Goal: Task Accomplishment & Management: Manage account settings

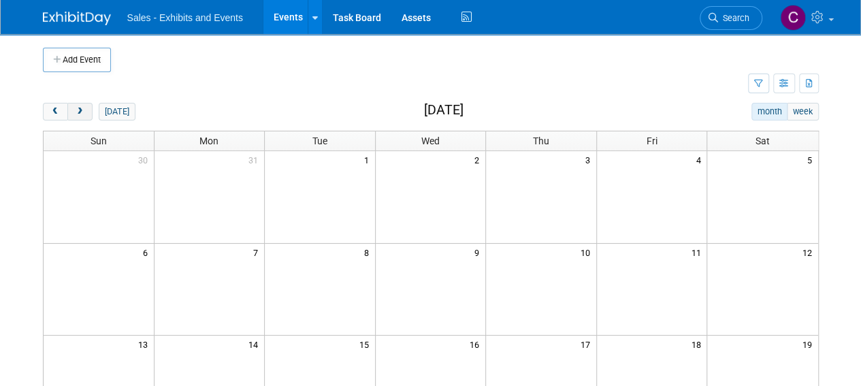
click at [90, 108] on button "next" at bounding box center [79, 112] width 25 height 18
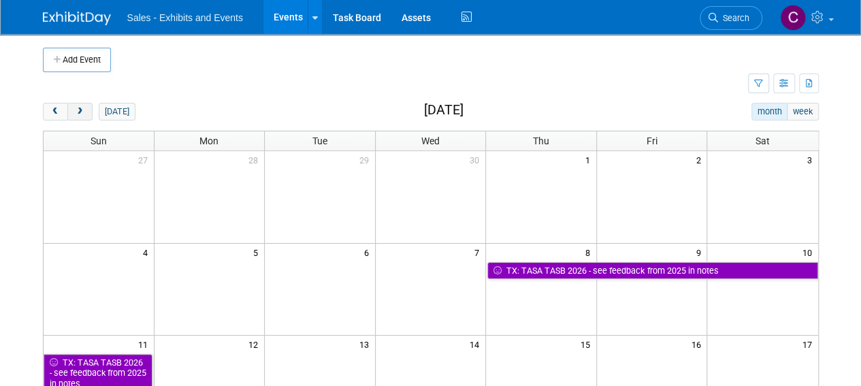
click at [90, 108] on button "next" at bounding box center [79, 112] width 25 height 18
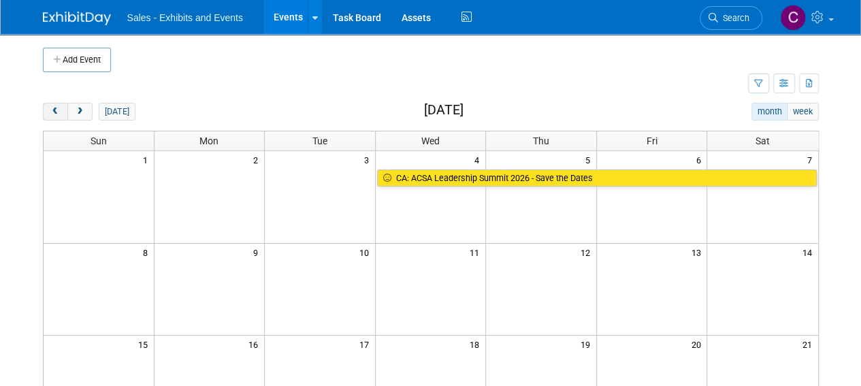
click at [59, 103] on button "prev" at bounding box center [55, 112] width 25 height 18
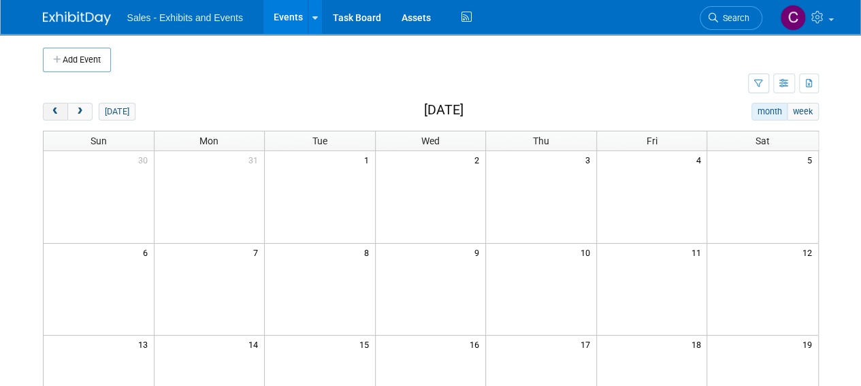
click at [59, 103] on button "prev" at bounding box center [55, 112] width 25 height 18
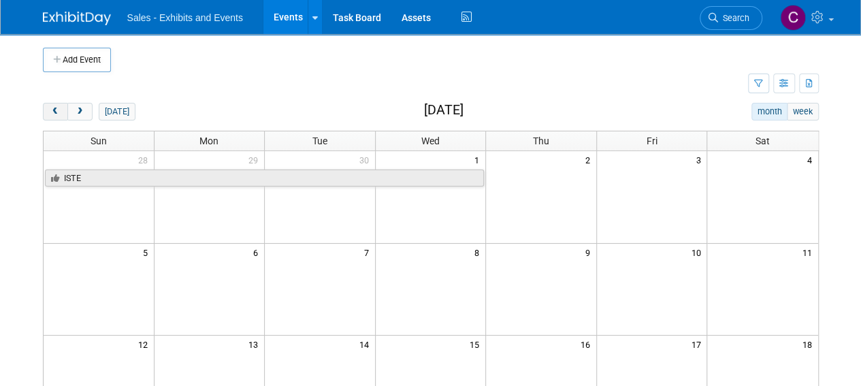
click at [59, 103] on button "prev" at bounding box center [55, 112] width 25 height 18
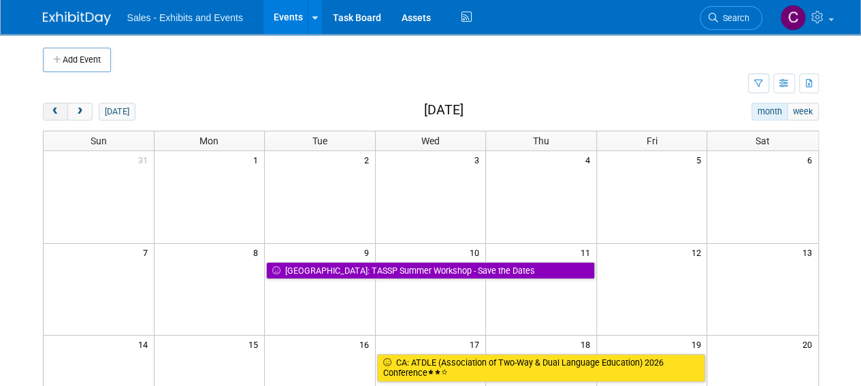
click at [59, 103] on button "prev" at bounding box center [55, 112] width 25 height 18
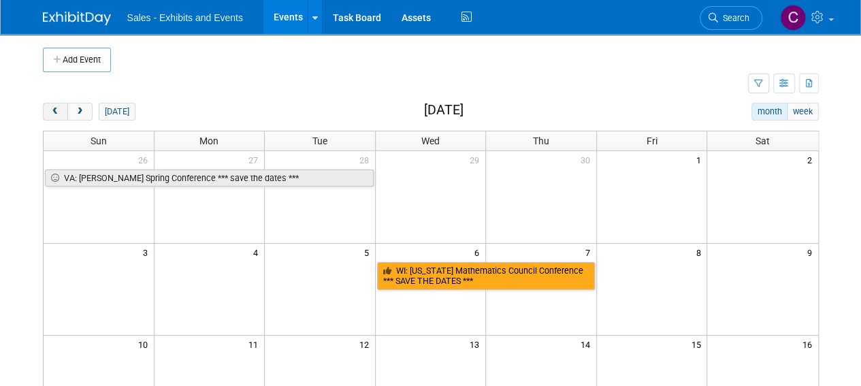
click at [59, 103] on button "prev" at bounding box center [55, 112] width 25 height 18
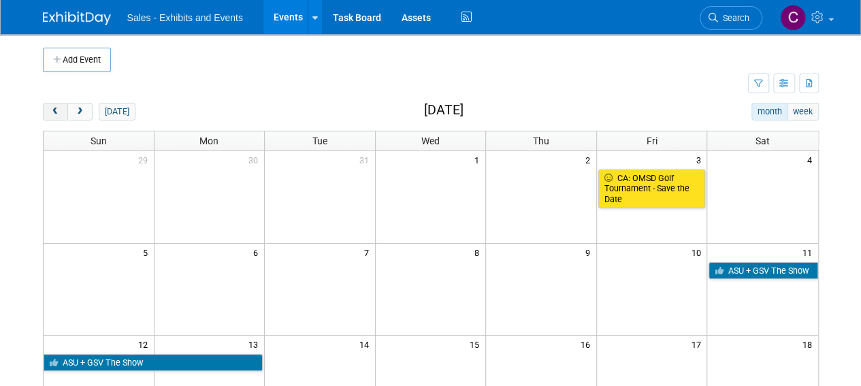
click at [59, 103] on button "prev" at bounding box center [55, 112] width 25 height 18
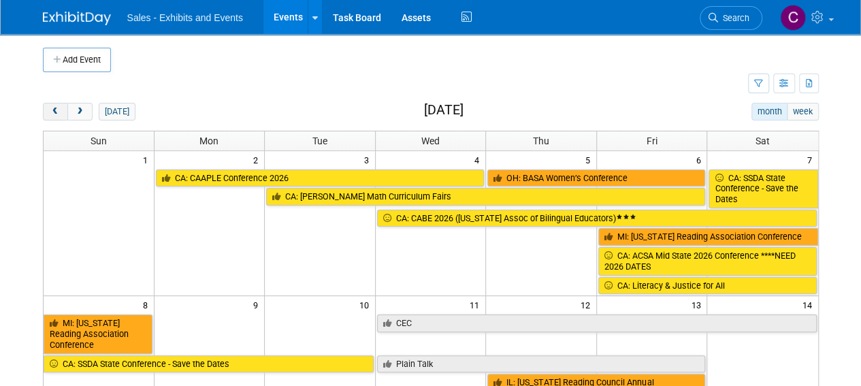
click at [59, 103] on button "prev" at bounding box center [55, 112] width 25 height 18
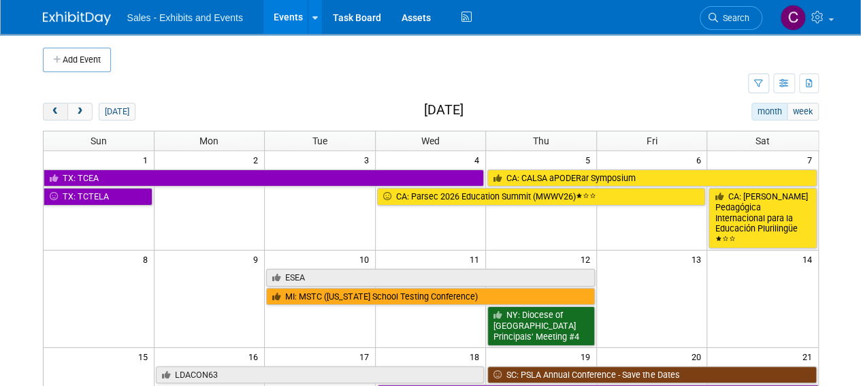
click at [59, 103] on button "prev" at bounding box center [55, 112] width 25 height 18
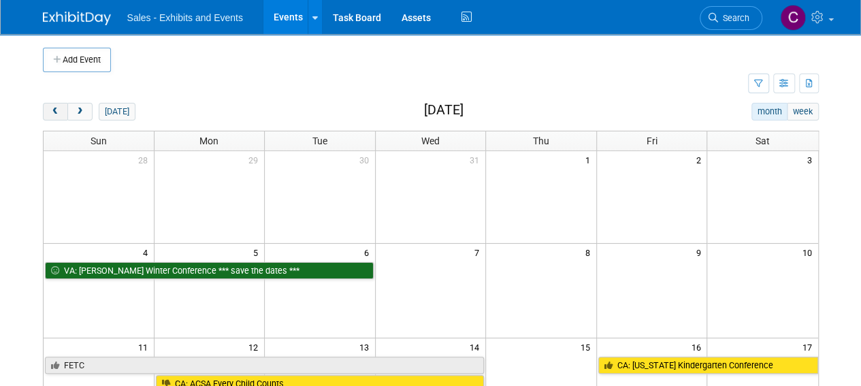
click at [59, 103] on button "prev" at bounding box center [55, 112] width 25 height 18
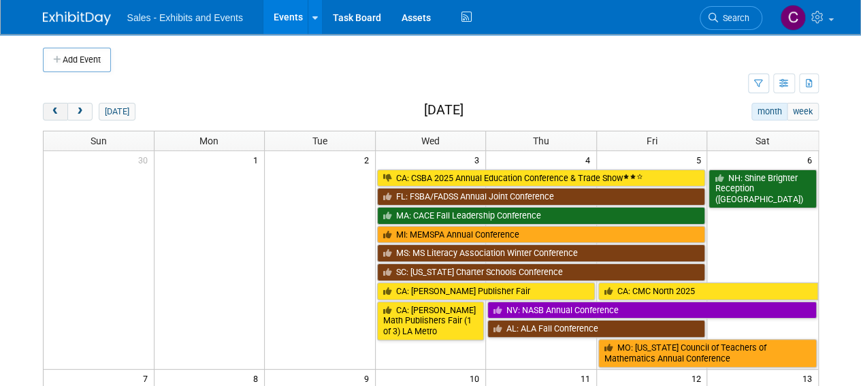
click at [59, 103] on button "prev" at bounding box center [55, 112] width 25 height 18
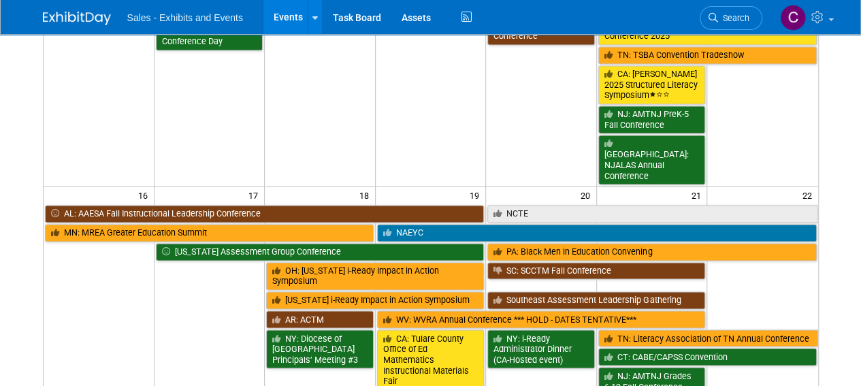
scroll to position [979, 0]
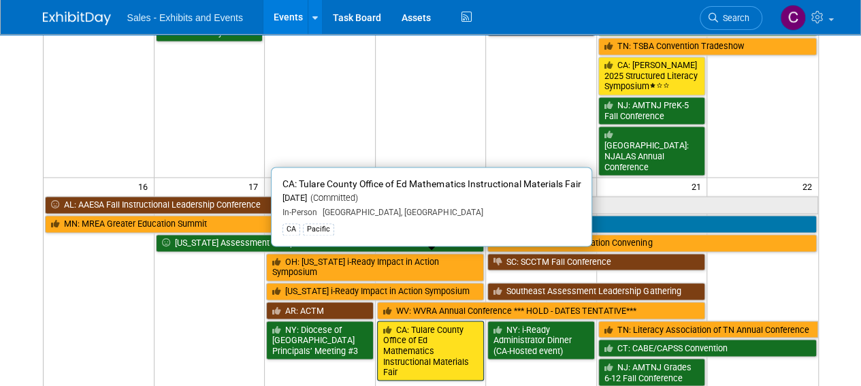
click at [411, 321] on link "CA: Tulare County Office of Ed Mathematics Instructional Materials Fair" at bounding box center [431, 351] width 108 height 61
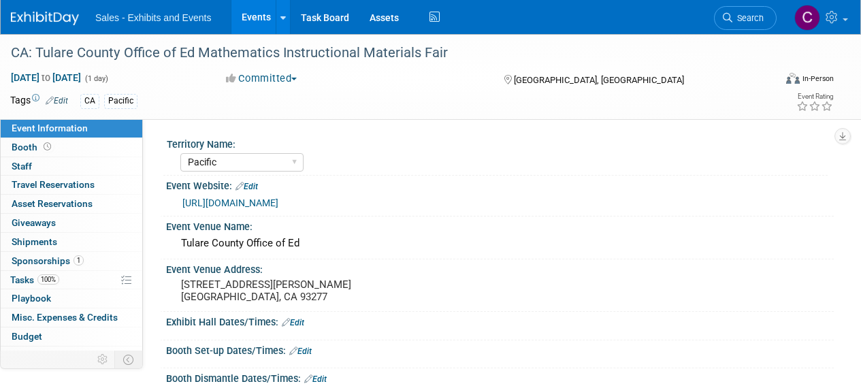
select select "Pacific"
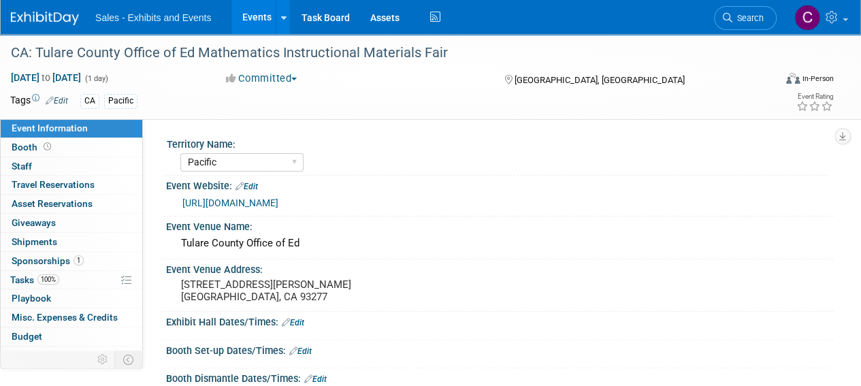
click at [48, 279] on span "100%" at bounding box center [48, 279] width 22 height 10
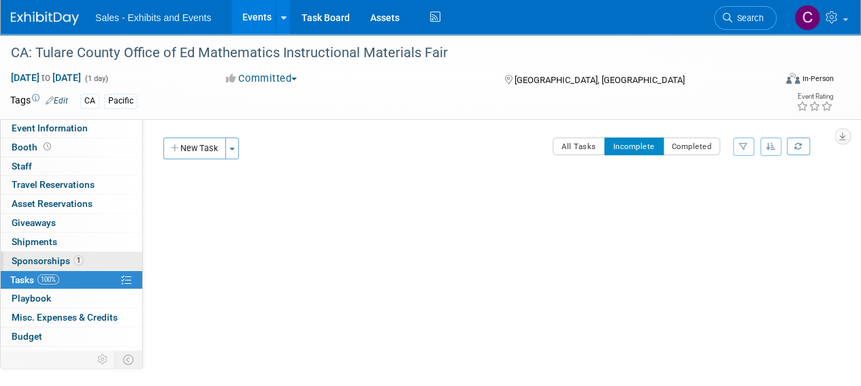
click at [61, 261] on span "Sponsorships 1" at bounding box center [48, 260] width 72 height 11
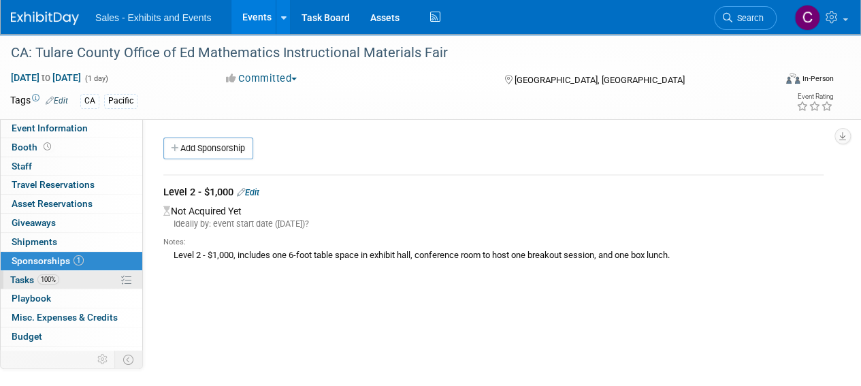
click at [17, 281] on span "Tasks 100%" at bounding box center [34, 279] width 49 height 11
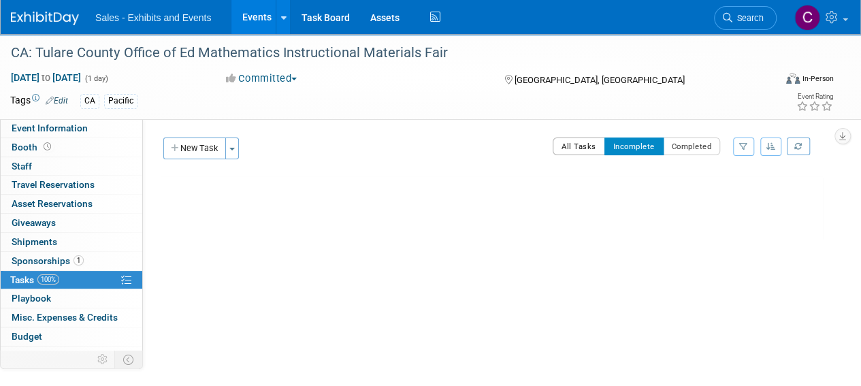
click at [590, 148] on button "All Tasks" at bounding box center [579, 147] width 52 height 18
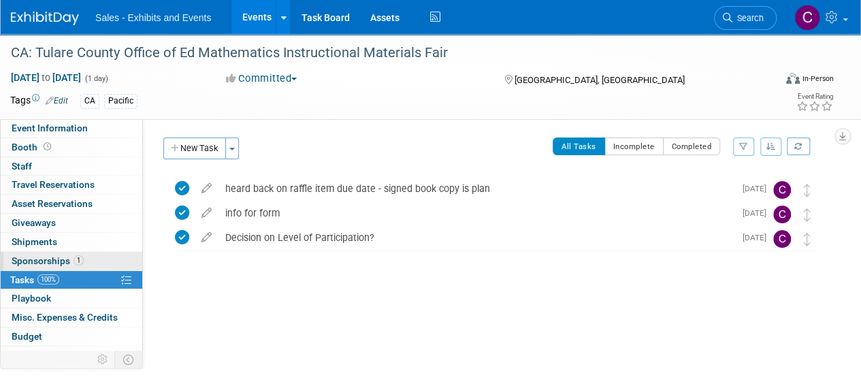
click at [27, 266] on link "1 Sponsorships 1" at bounding box center [72, 261] width 142 height 18
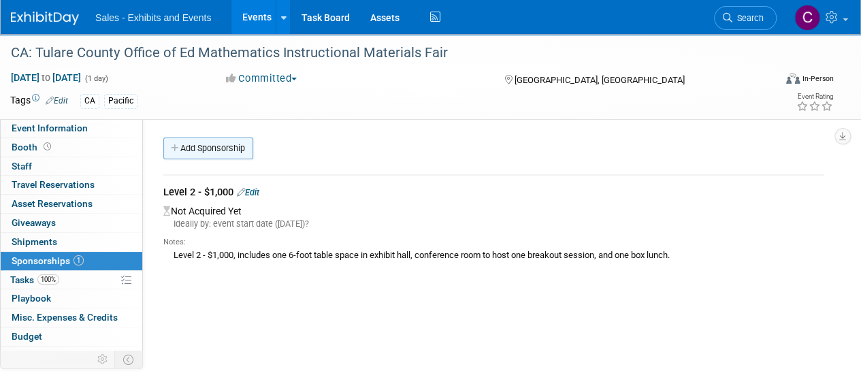
click at [204, 148] on link "Add Sponsorship" at bounding box center [208, 149] width 90 height 22
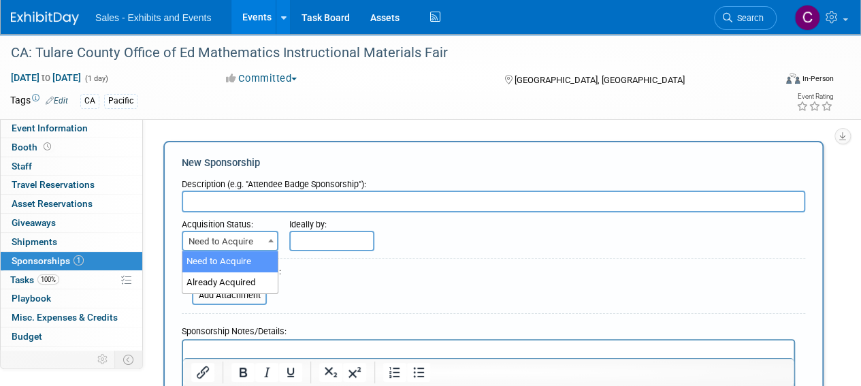
click at [234, 239] on span "Need to Acquire" at bounding box center [230, 241] width 94 height 19
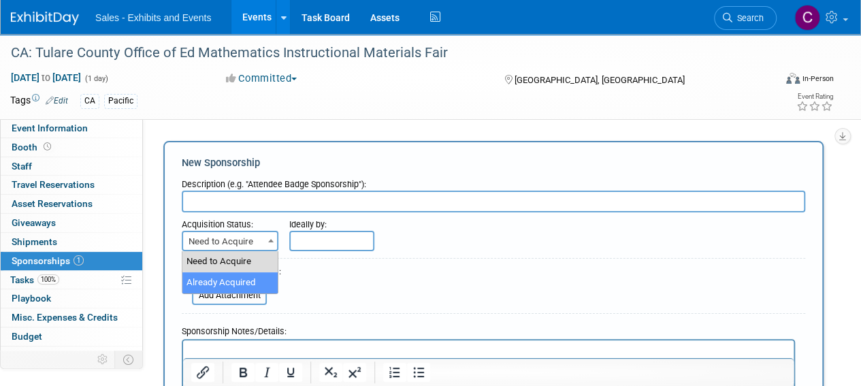
select select "2"
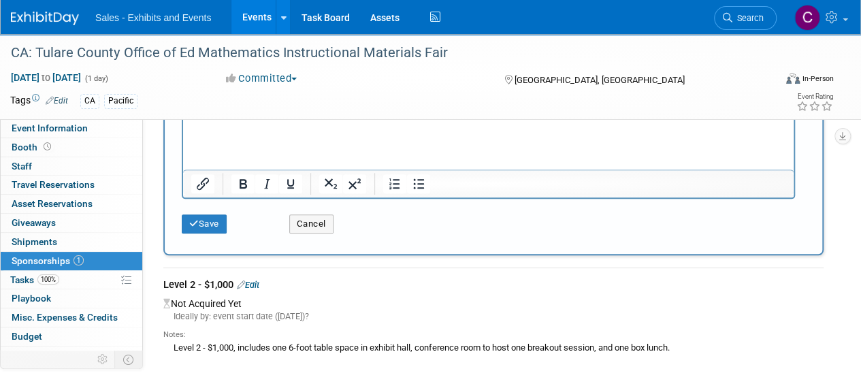
scroll to position [433, 0]
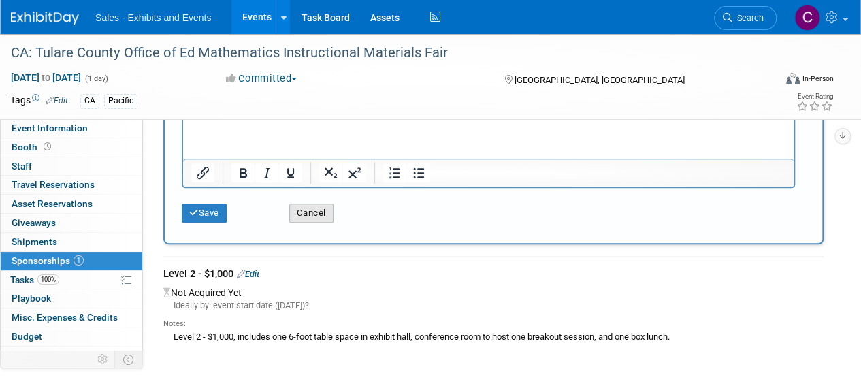
click at [314, 209] on button "Cancel" at bounding box center [311, 213] width 44 height 19
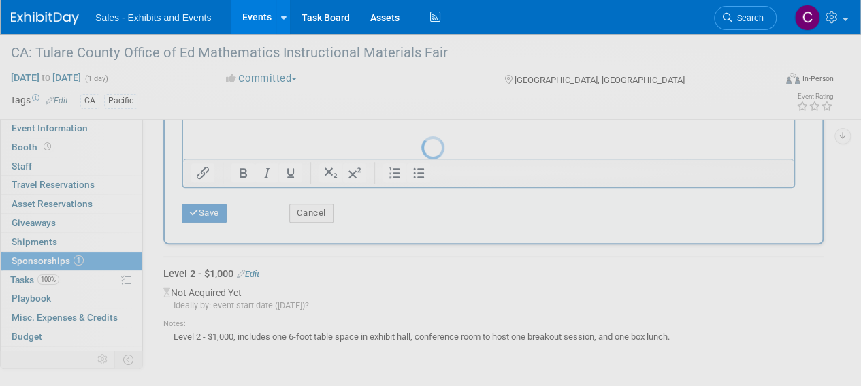
scroll to position [0, 0]
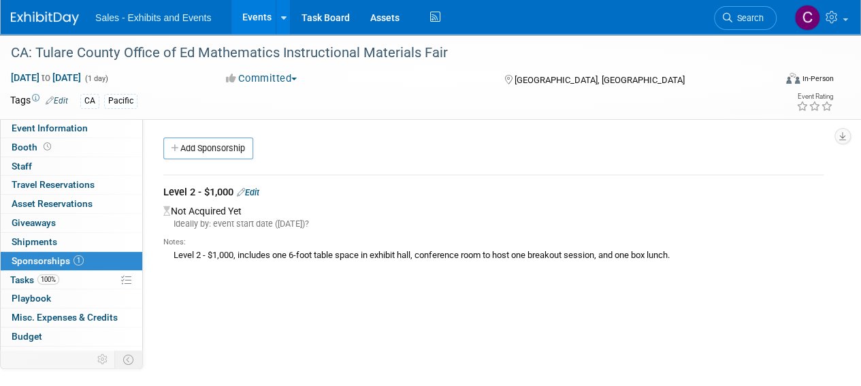
click at [258, 193] on link "Edit" at bounding box center [248, 192] width 22 height 10
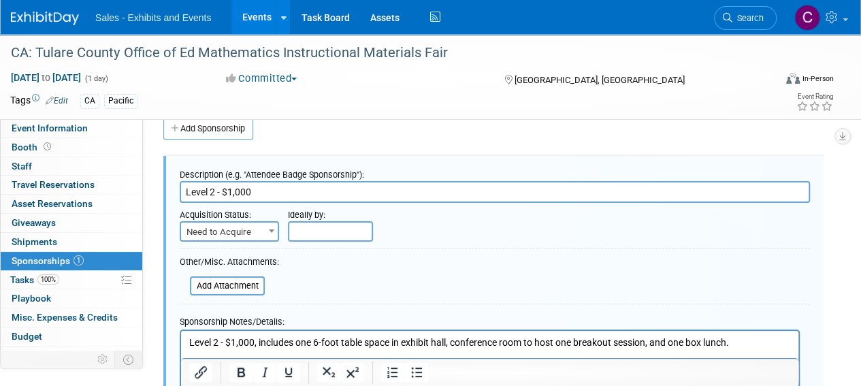
click at [249, 229] on span "Need to Acquire" at bounding box center [229, 232] width 97 height 19
select select "2"
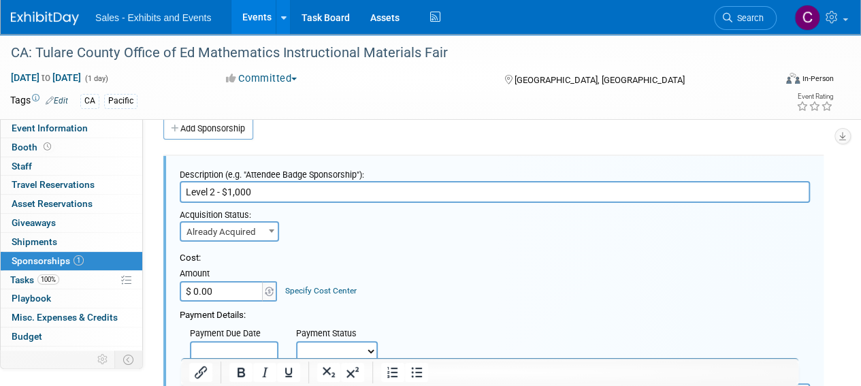
click at [317, 347] on select "Not Paid Yet Partially Paid Paid in Full" at bounding box center [337, 351] width 82 height 20
select select "3"
click at [296, 341] on select "Not Paid Yet Partially Paid Paid in Full" at bounding box center [337, 351] width 82 height 20
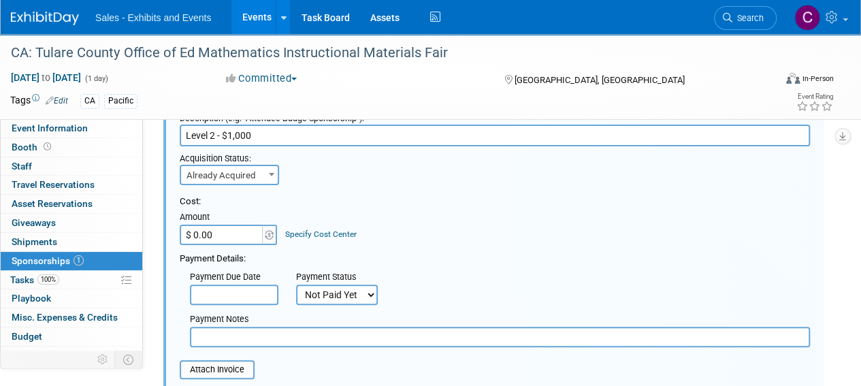
scroll to position [46, 0]
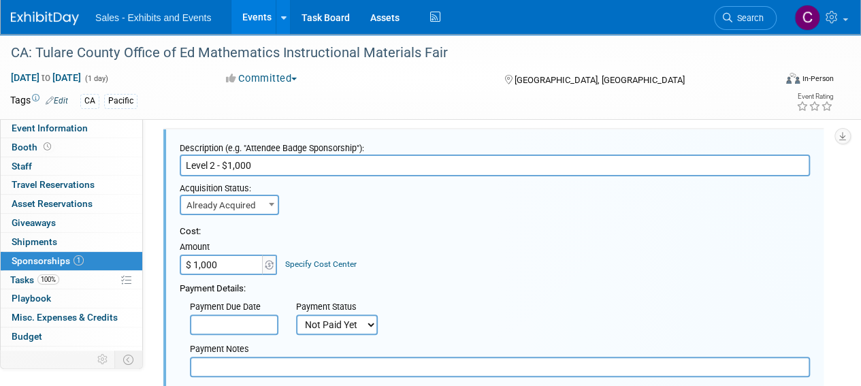
type input "$ 1,000.00"
click at [282, 372] on input "text" at bounding box center [500, 367] width 620 height 20
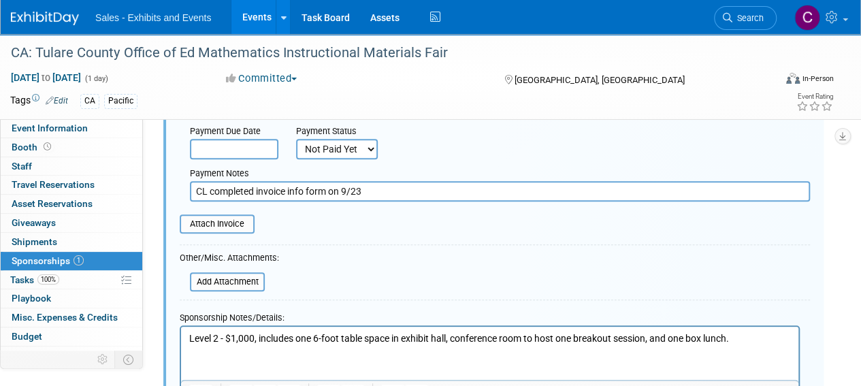
scroll to position [287, 0]
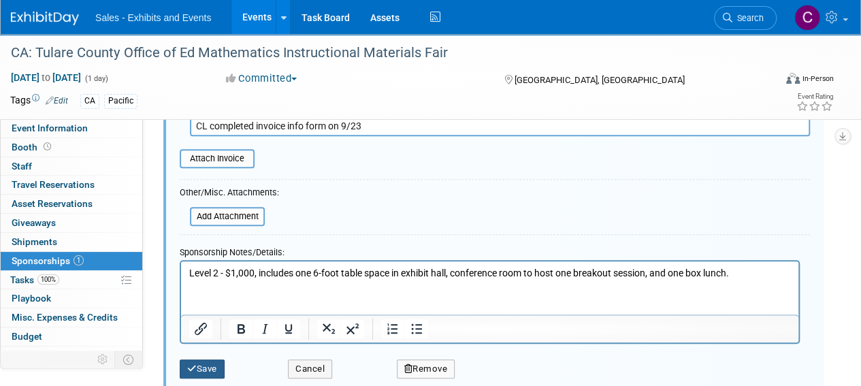
type input "CL completed invoice info form on 9/23"
click at [221, 361] on button "Save" at bounding box center [202, 368] width 45 height 19
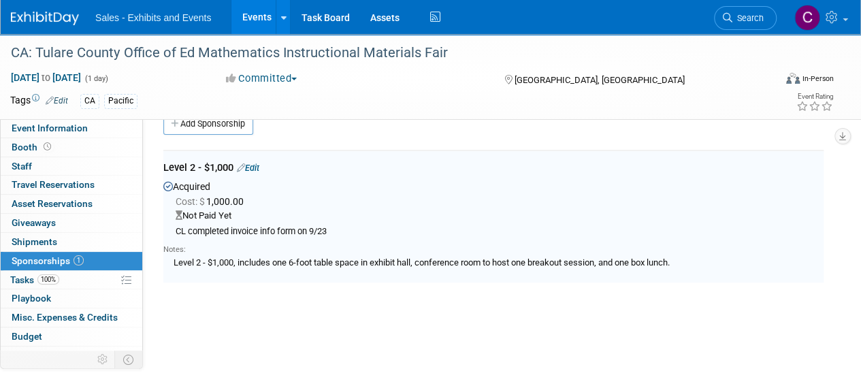
scroll to position [20, 0]
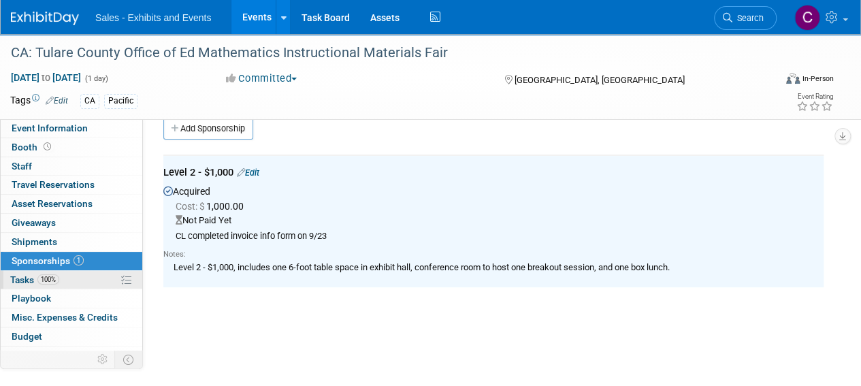
click at [19, 279] on span "Tasks 100%" at bounding box center [34, 279] width 49 height 11
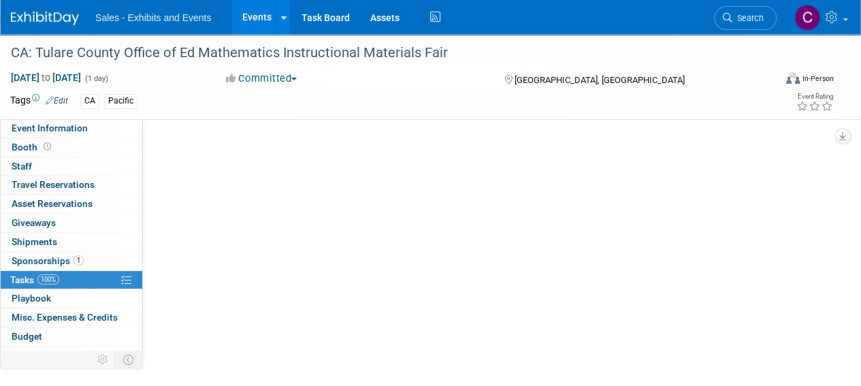
scroll to position [0, 0]
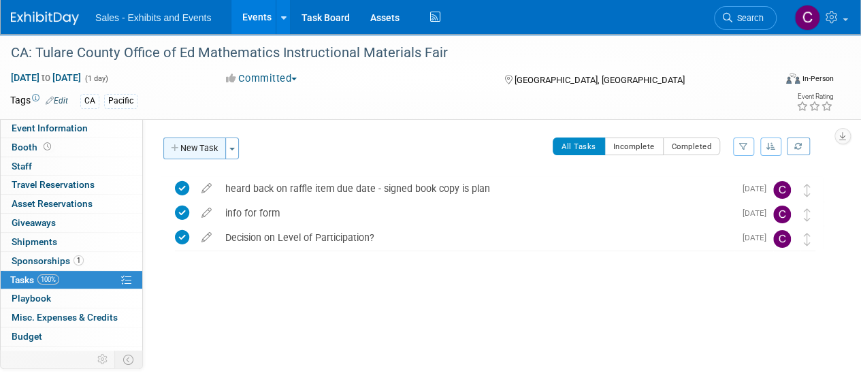
click at [199, 149] on button "New Task" at bounding box center [194, 149] width 63 height 22
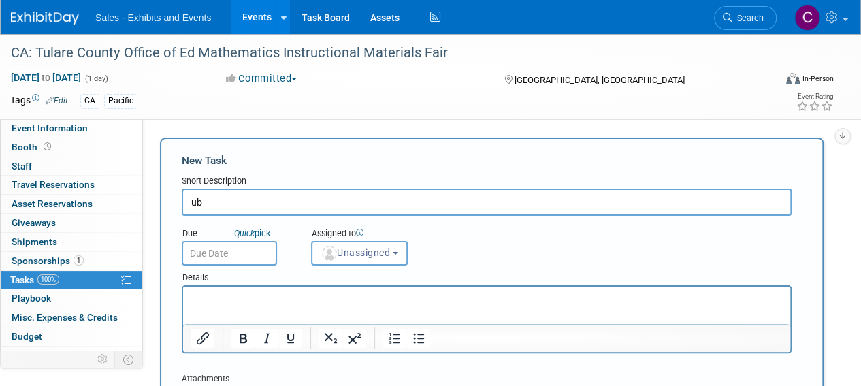
type input "u"
type input "invoice recd"
click at [263, 250] on input "text" at bounding box center [229, 253] width 95 height 25
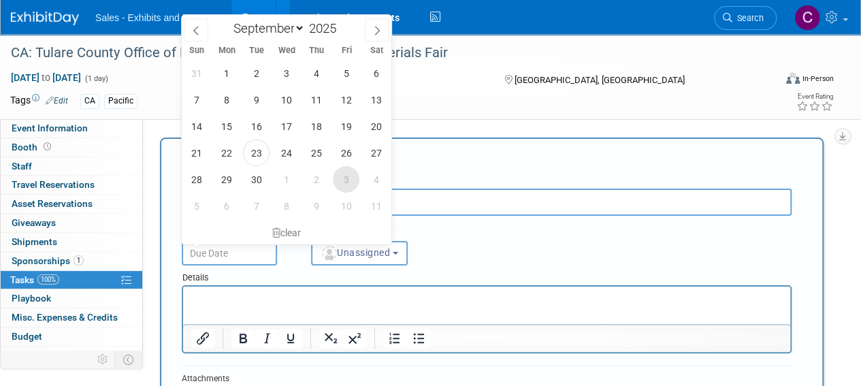
click at [340, 179] on span "3" at bounding box center [346, 179] width 27 height 27
type input "Oct 3, 2025"
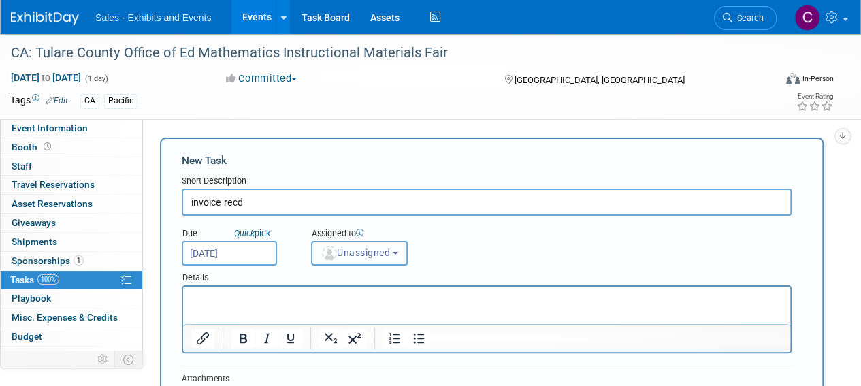
click at [371, 251] on span "Unassigned" at bounding box center [355, 252] width 69 height 11
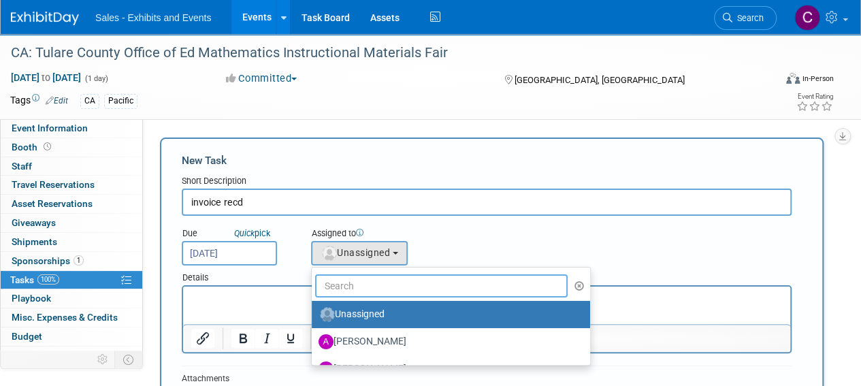
click at [364, 283] on input "text" at bounding box center [441, 285] width 253 height 23
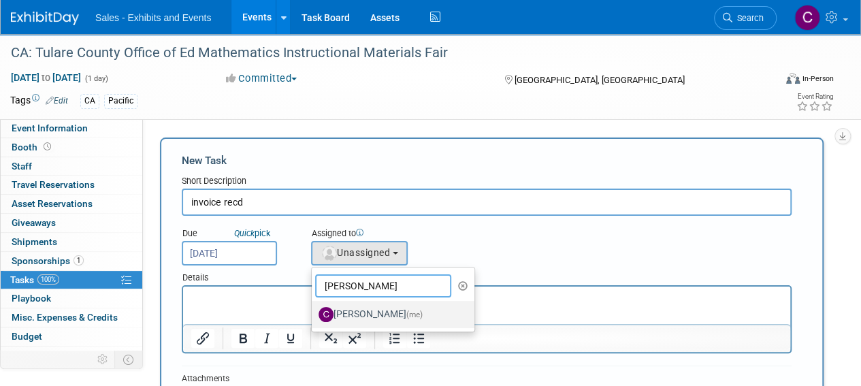
type input "christine"
drag, startPoint x: 372, startPoint y: 313, endPoint x: 211, endPoint y: 17, distance: 336.3
click at [372, 313] on label "Christine Lurz (me)" at bounding box center [390, 315] width 142 height 22
click at [314, 313] on input "Christine Lurz (me)" at bounding box center [309, 312] width 9 height 9
select select "a9e3834d-668b-4315-a5d4-069993be606a"
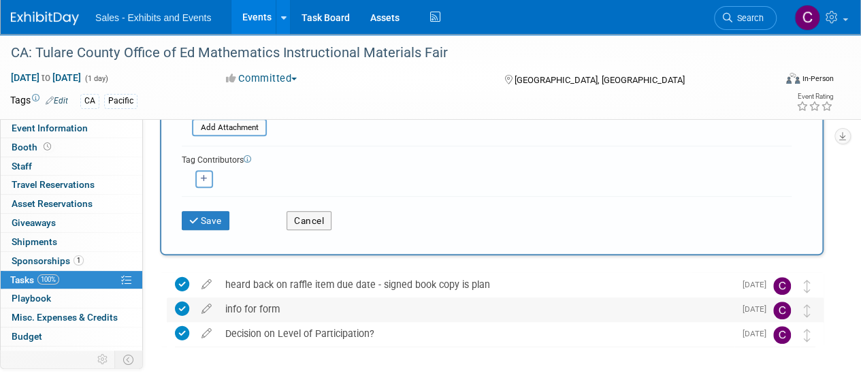
scroll to position [282, 0]
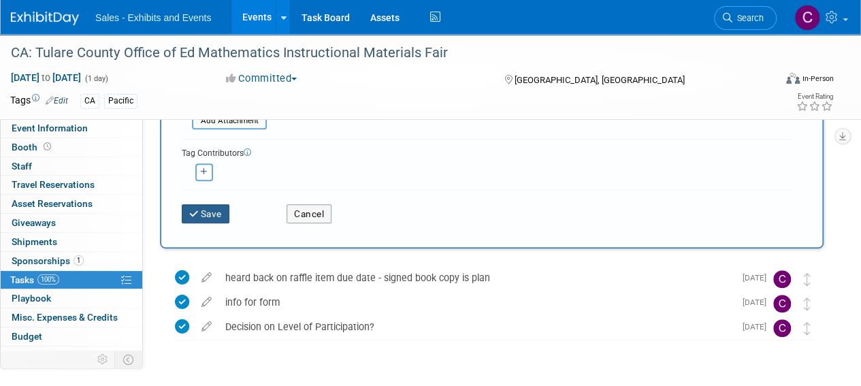
click at [219, 216] on button "Save" at bounding box center [206, 213] width 48 height 19
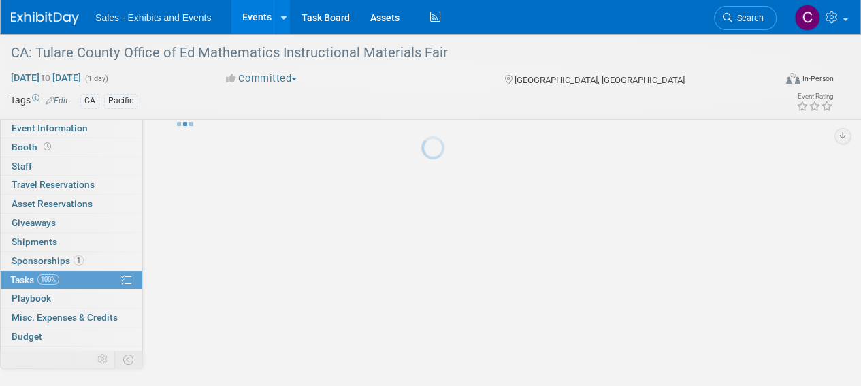
scroll to position [41, 0]
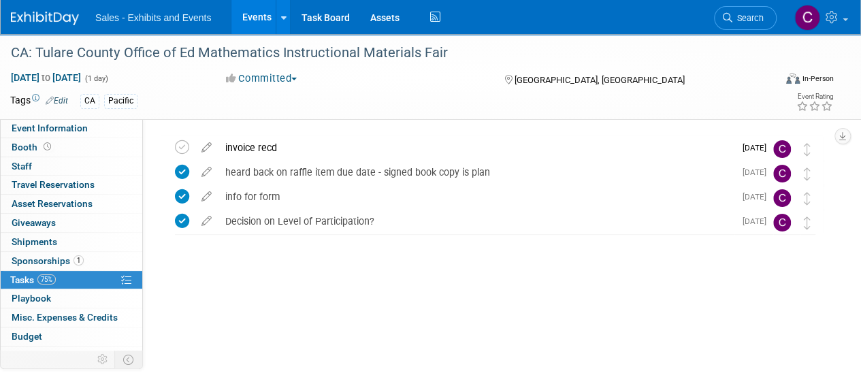
click at [264, 14] on link "Events" at bounding box center [256, 17] width 50 height 34
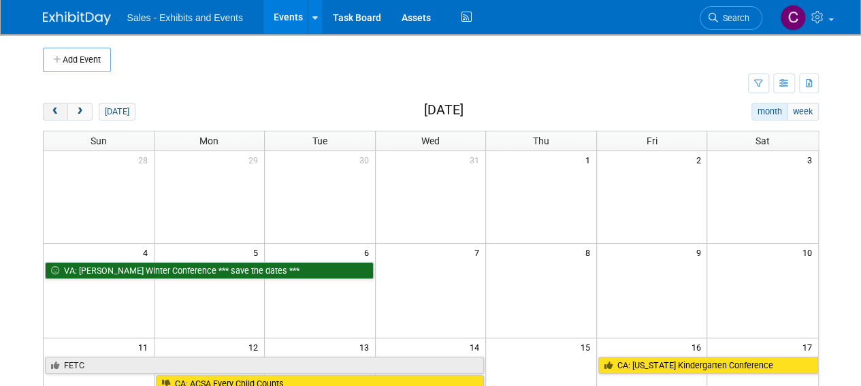
click at [49, 109] on button "prev" at bounding box center [55, 112] width 25 height 18
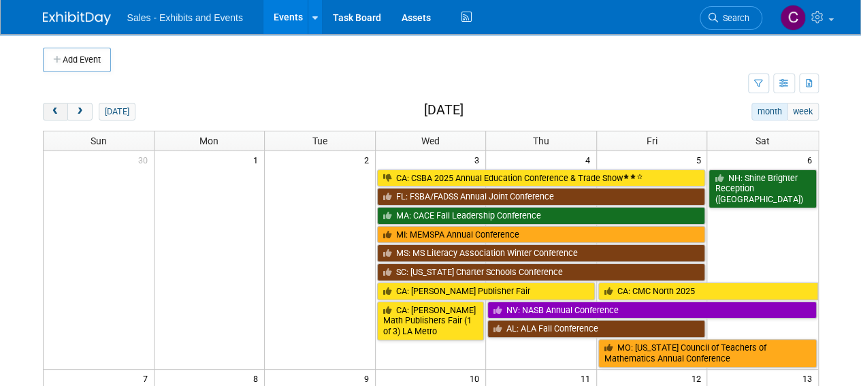
click at [49, 109] on button "prev" at bounding box center [55, 112] width 25 height 18
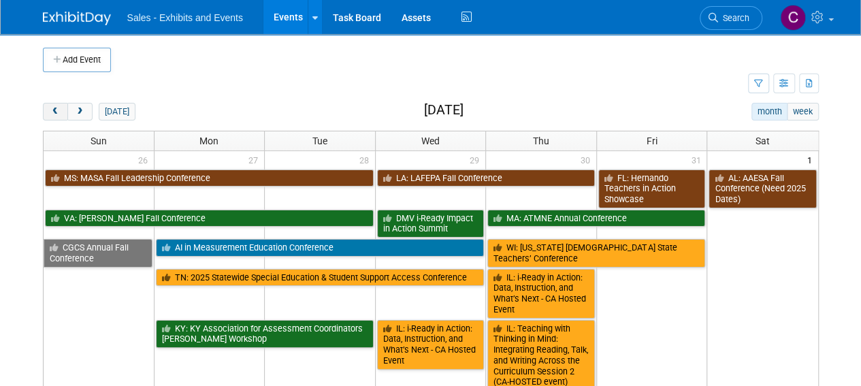
click at [49, 109] on button "prev" at bounding box center [55, 112] width 25 height 18
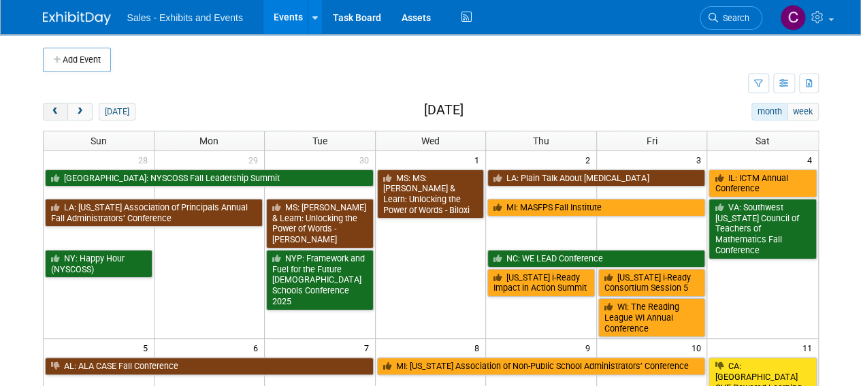
click at [49, 109] on button "prev" at bounding box center [55, 112] width 25 height 18
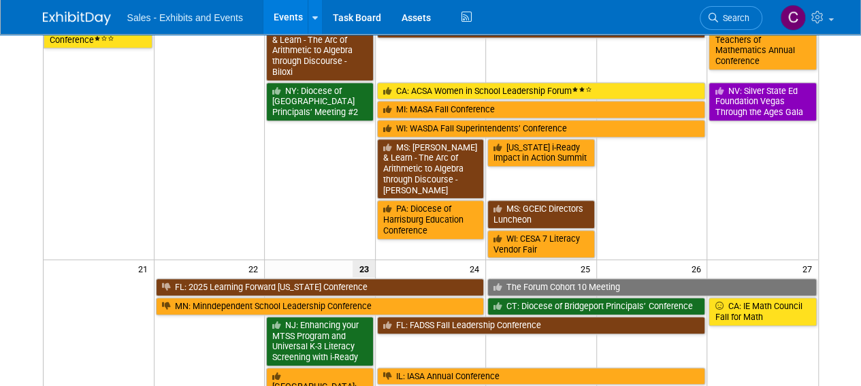
scroll to position [414, 0]
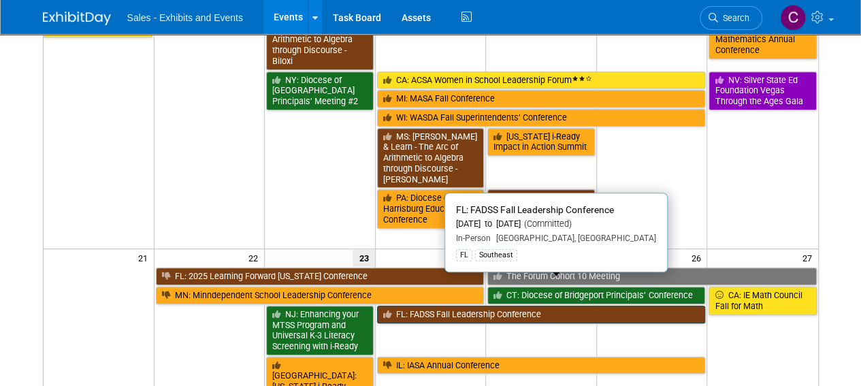
click at [434, 306] on link "FL: FADSS Fall Leadership Conference" at bounding box center [541, 315] width 329 height 18
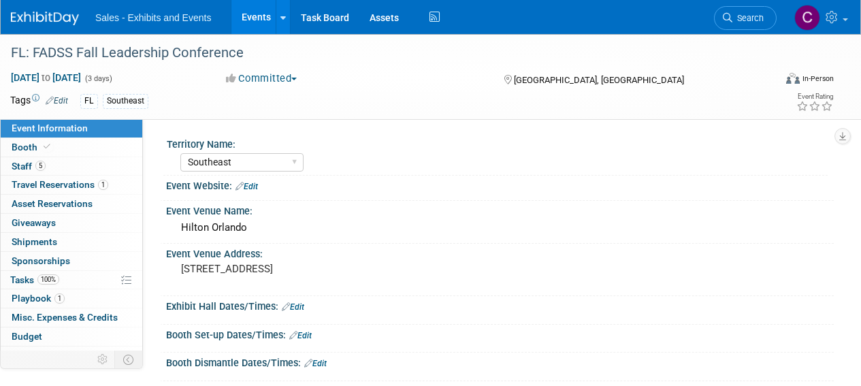
select select "Southeast"
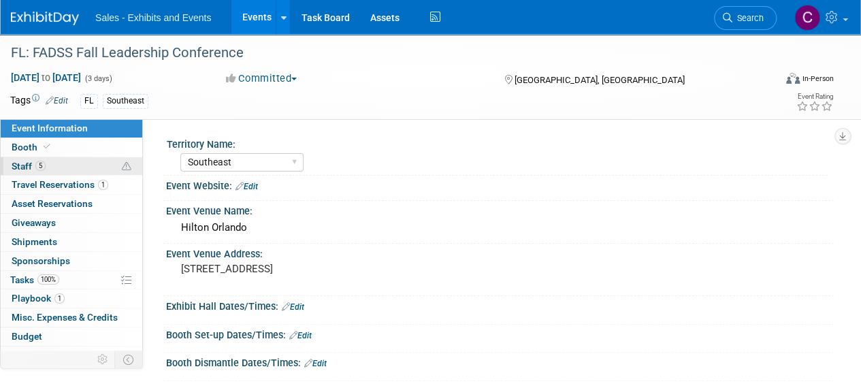
click at [33, 170] on span "Staff 5" at bounding box center [29, 166] width 34 height 11
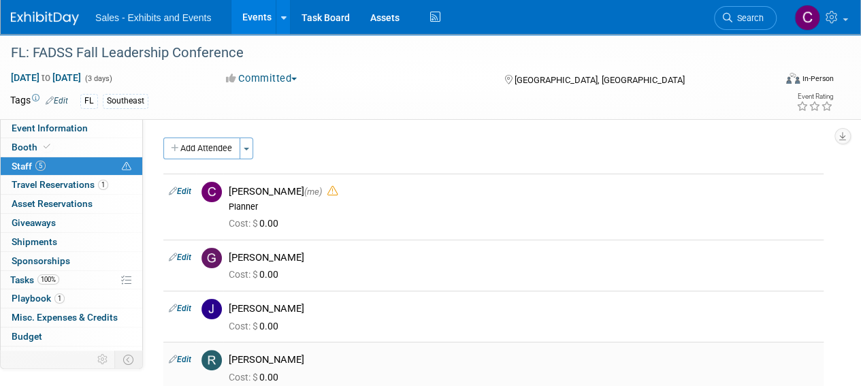
click at [178, 356] on link "Edit" at bounding box center [180, 360] width 22 height 10
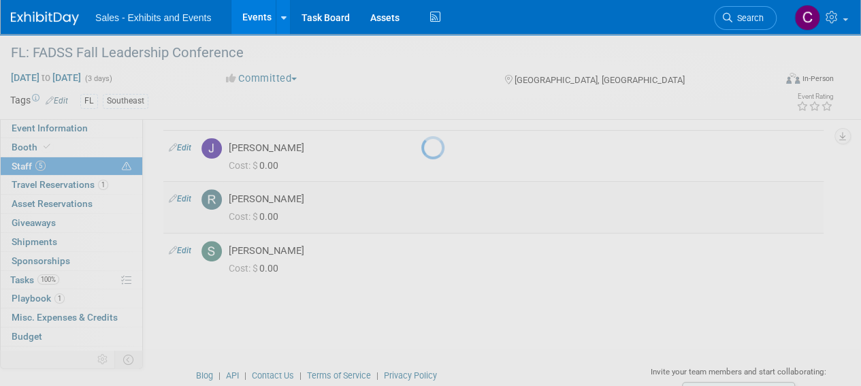
select select "f3fb771f-f344-4bb8-b93f-645c1854df37"
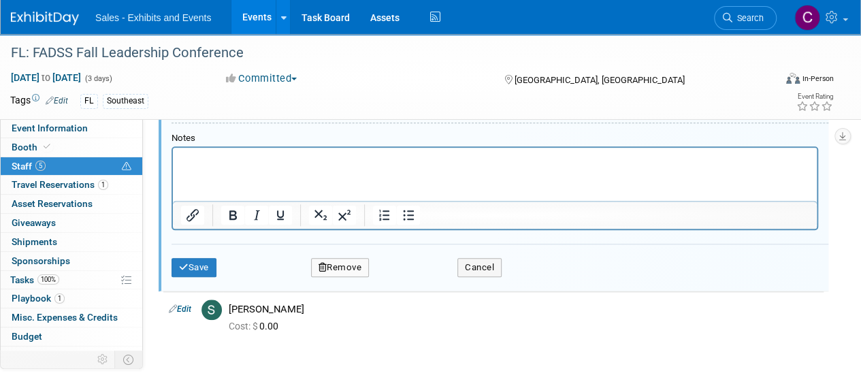
scroll to position [592, 0]
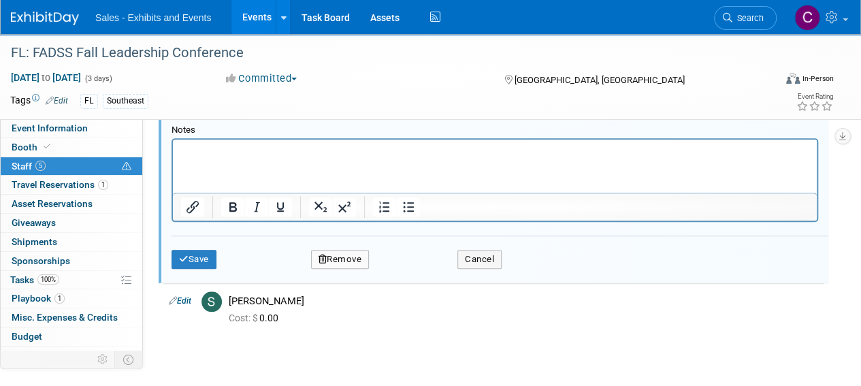
click at [349, 258] on button "Remove" at bounding box center [340, 259] width 59 height 19
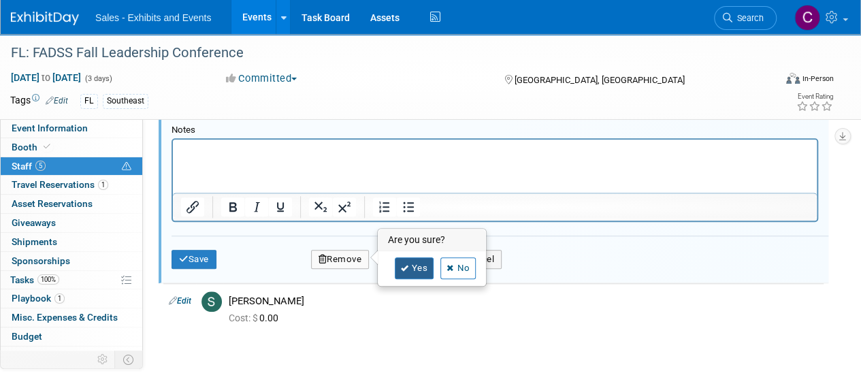
click at [417, 266] on link "Yes" at bounding box center [414, 268] width 39 height 22
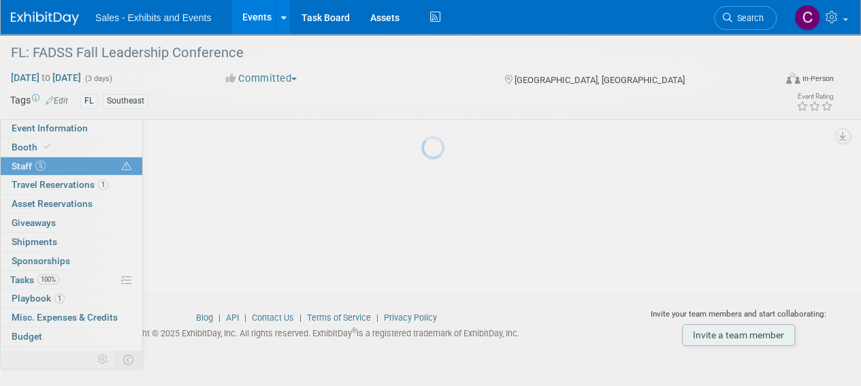
scroll to position [166, 0]
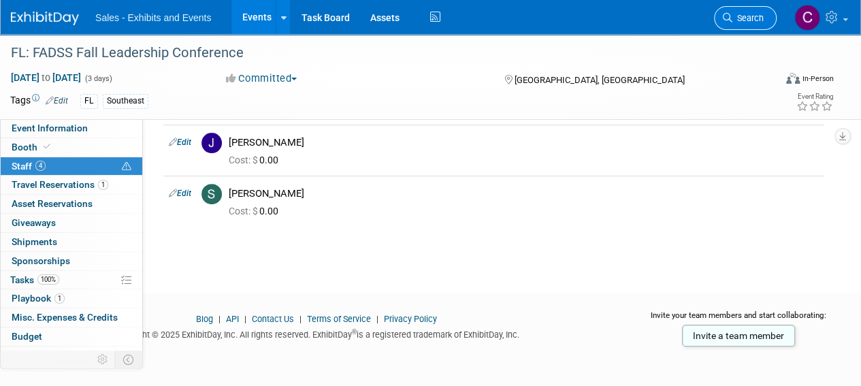
click at [733, 15] on span "Search" at bounding box center [748, 18] width 31 height 10
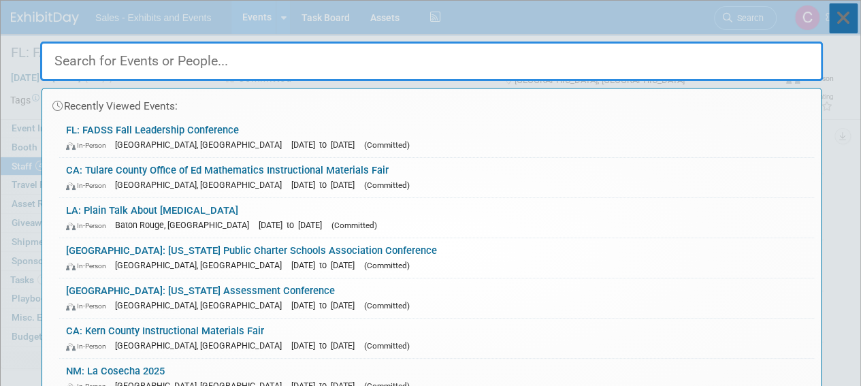
click at [844, 20] on icon at bounding box center [843, 18] width 29 height 30
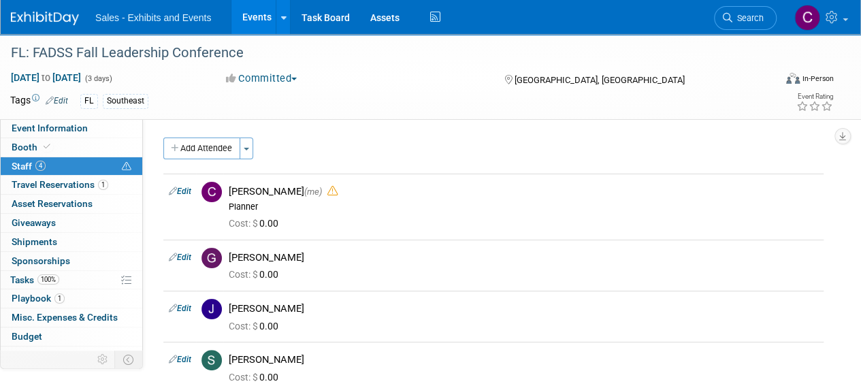
click at [263, 17] on link "Events" at bounding box center [256, 17] width 50 height 34
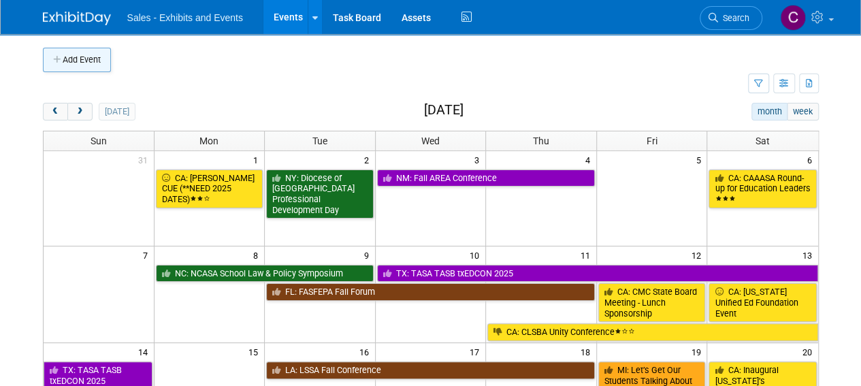
click at [74, 55] on button "Add Event" at bounding box center [77, 60] width 68 height 25
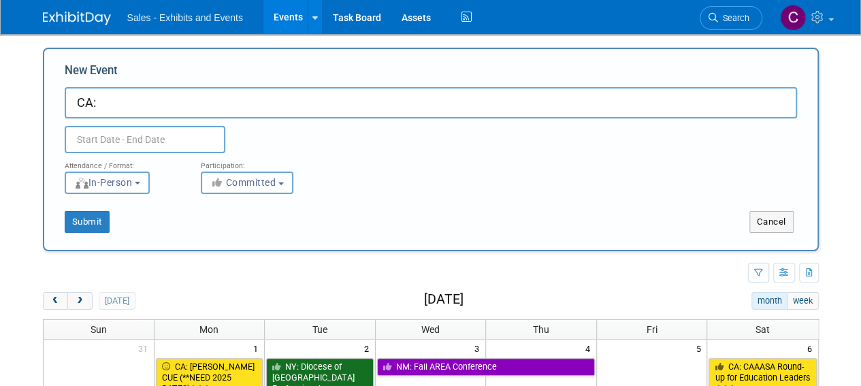
paste input "California League of Middle Schools"
type input "CA: California League of Middle Schools"
click at [121, 141] on input "text" at bounding box center [145, 139] width 161 height 27
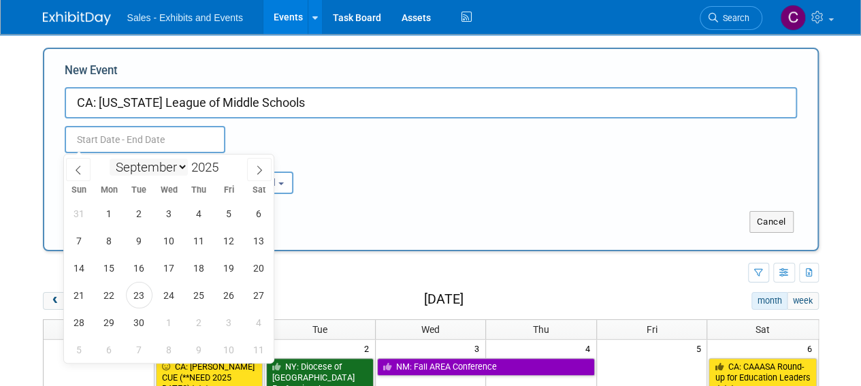
click at [165, 161] on select "January February March April May June July August September October November De…" at bounding box center [149, 167] width 78 height 17
select select "11"
click at [110, 159] on select "January February March April May June July August September October November De…" at bounding box center [149, 167] width 78 height 17
click at [110, 215] on span "1" at bounding box center [109, 213] width 27 height 27
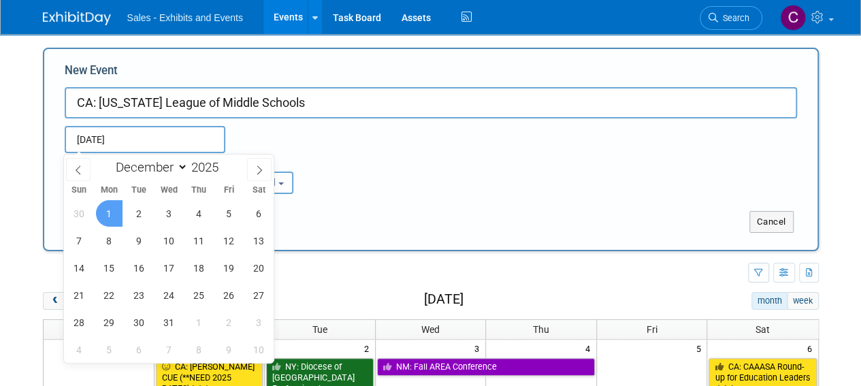
type input "Dec 1, 2025 to Dec 1, 2025"
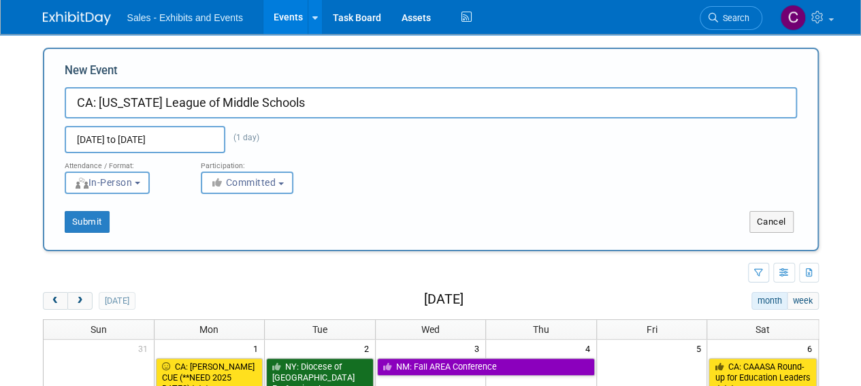
click at [327, 91] on input "CA: California League of Middle Schools" at bounding box center [431, 102] width 733 height 31
type input "CA: [US_STATE] League of Middle Schools Educator of the Year"
click at [78, 220] on button "Submit" at bounding box center [87, 222] width 45 height 22
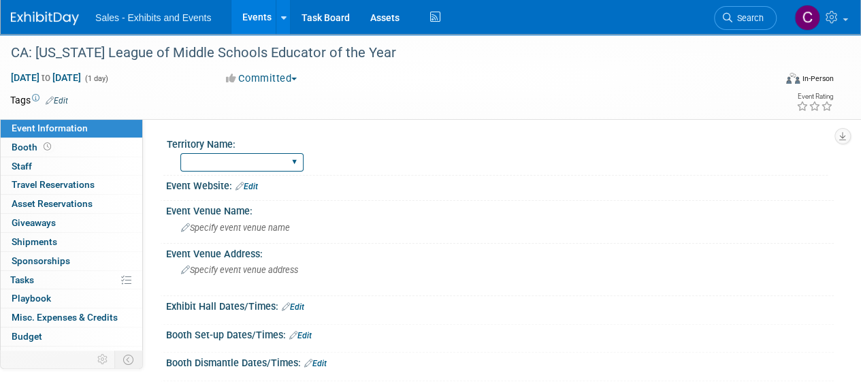
click at [285, 165] on select "Atlantic Southeast Central Southwest Pacific Mountain National Strategic Partne…" at bounding box center [241, 162] width 123 height 18
select select "Pacific"
click at [180, 153] on select "Atlantic Southeast Central Southwest Pacific Mountain National Strategic Partne…" at bounding box center [241, 162] width 123 height 18
click at [66, 99] on link "Edit" at bounding box center [57, 101] width 22 height 10
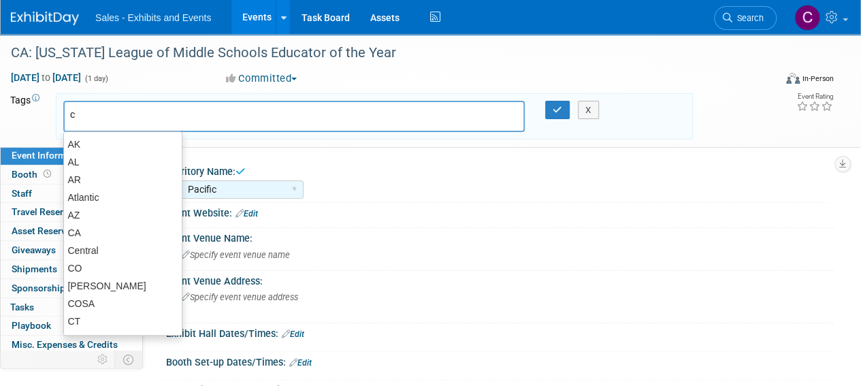
type input "ca"
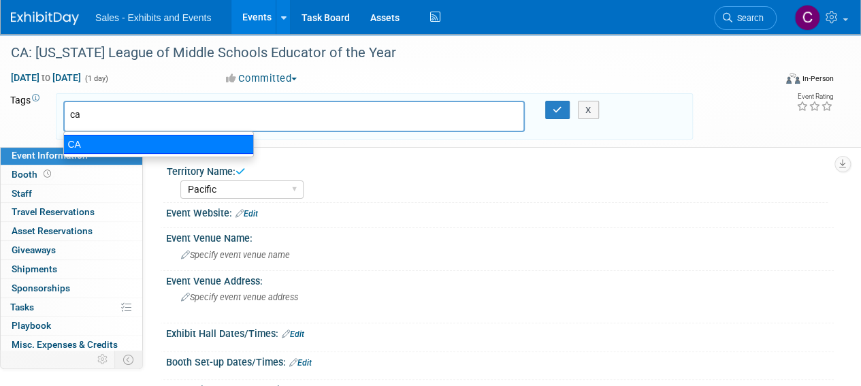
click at [84, 146] on div "CA" at bounding box center [158, 144] width 191 height 19
type input "CA"
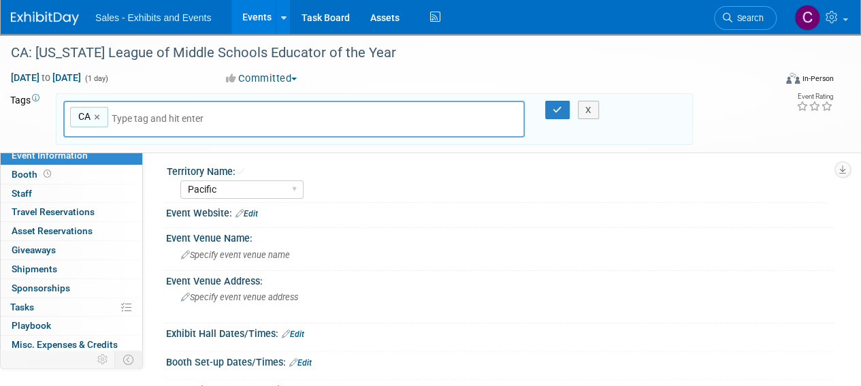
type input "p"
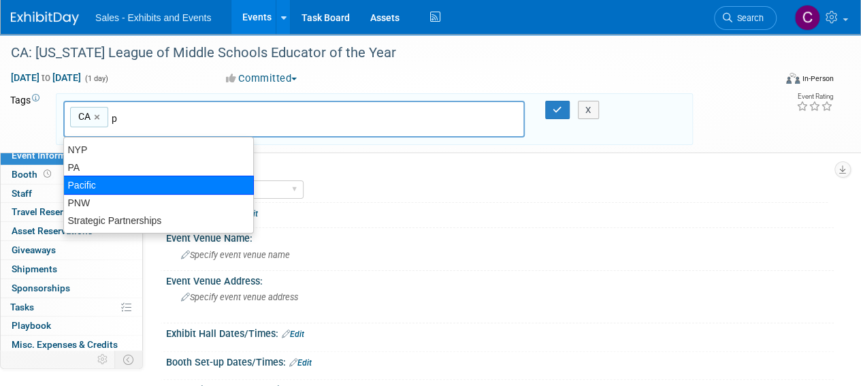
click at [158, 191] on div "Pacific" at bounding box center [158, 185] width 191 height 19
type input "CA, [GEOGRAPHIC_DATA]"
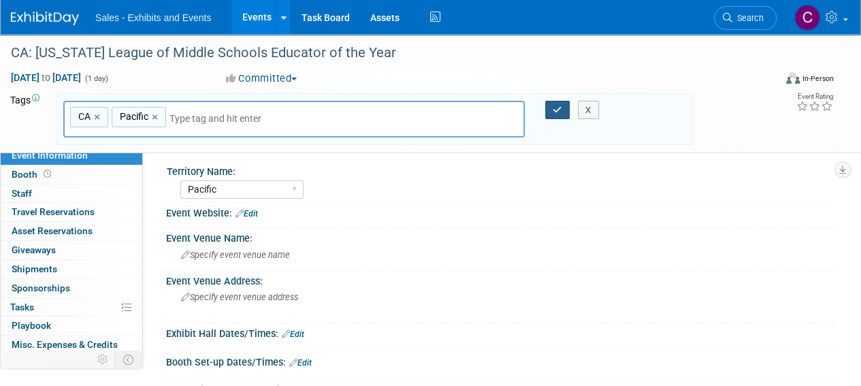
click at [558, 106] on icon "button" at bounding box center [558, 110] width 10 height 9
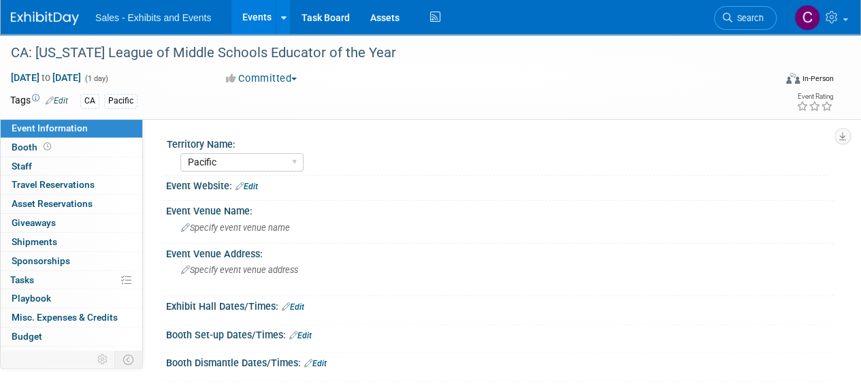
drag, startPoint x: 46, startPoint y: 254, endPoint x: 165, endPoint y: 194, distance: 133.4
click at [46, 255] on span "Sponsorships 0" at bounding box center [41, 260] width 59 height 11
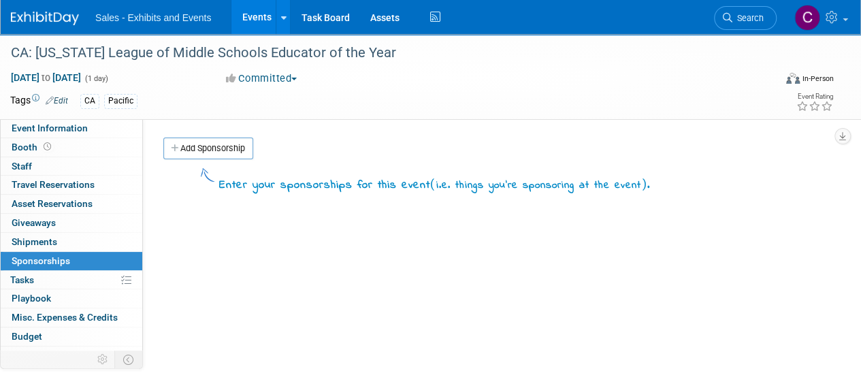
click at [204, 154] on link "Add Sponsorship" at bounding box center [208, 149] width 90 height 22
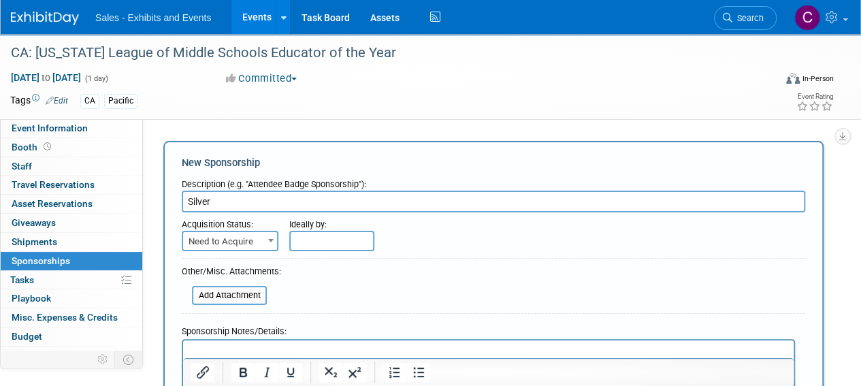
type input "Silver"
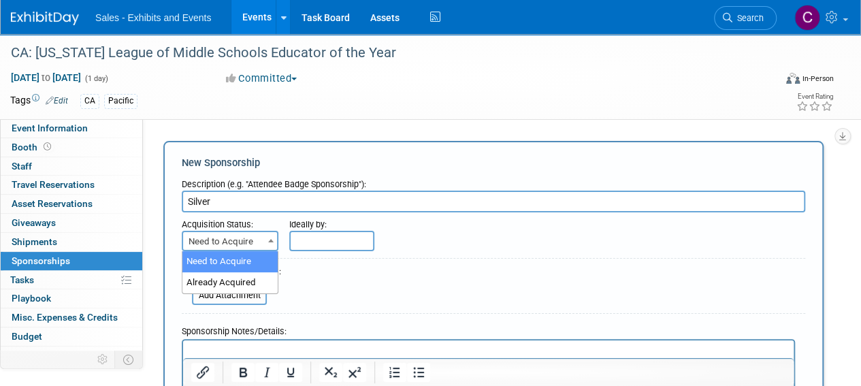
click at [249, 242] on span "Need to Acquire" at bounding box center [230, 241] width 94 height 19
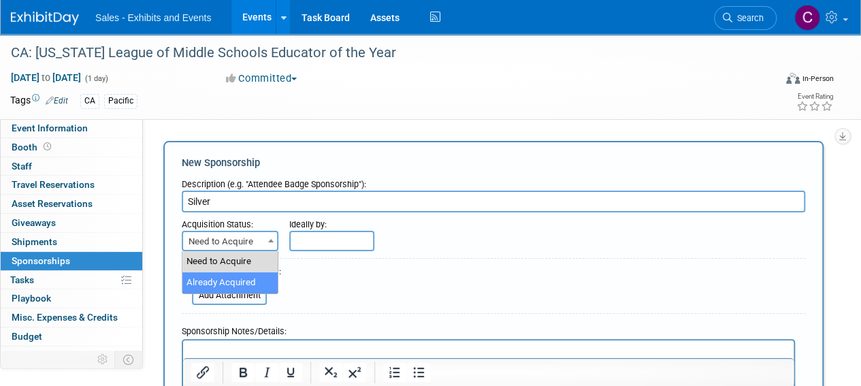
select select "2"
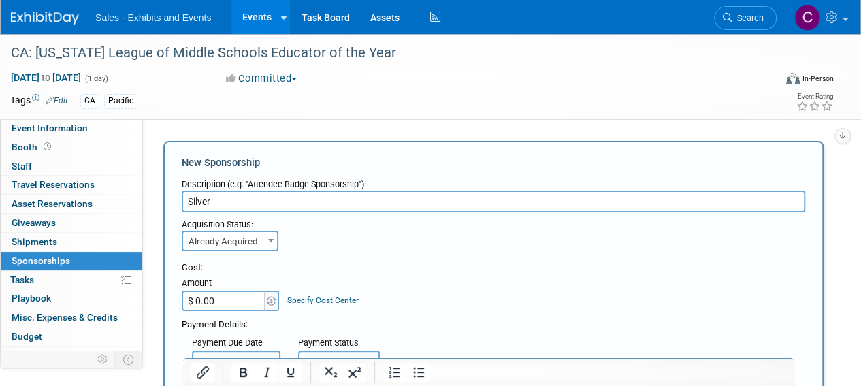
click at [247, 300] on input "$ 0.00" at bounding box center [224, 301] width 85 height 20
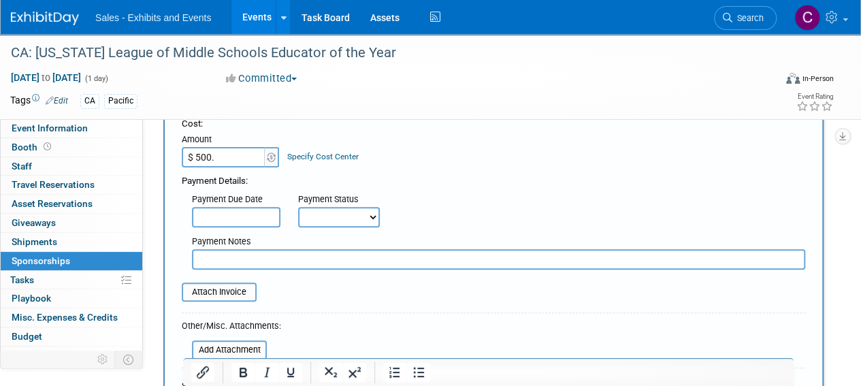
scroll to position [157, 0]
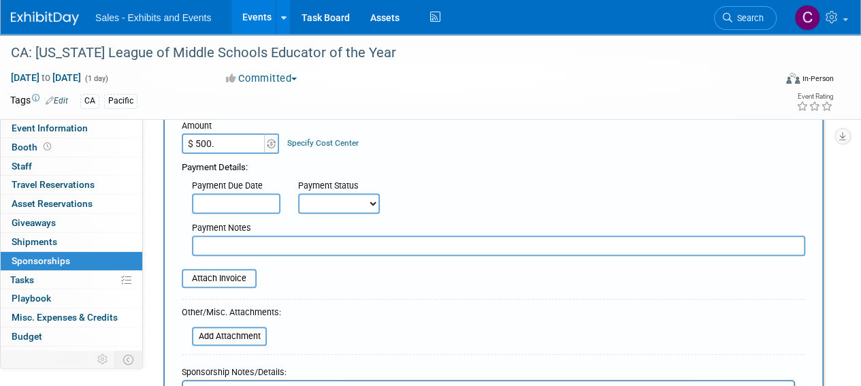
type input "$ 500.00"
click at [321, 199] on select "Not Paid Yet Partially Paid Paid in Full" at bounding box center [339, 203] width 82 height 20
select select "3"
click at [298, 193] on select "Not Paid Yet Partially Paid Paid in Full" at bounding box center [339, 203] width 82 height 20
click at [261, 234] on div "Payment Notes" at bounding box center [498, 229] width 613 height 14
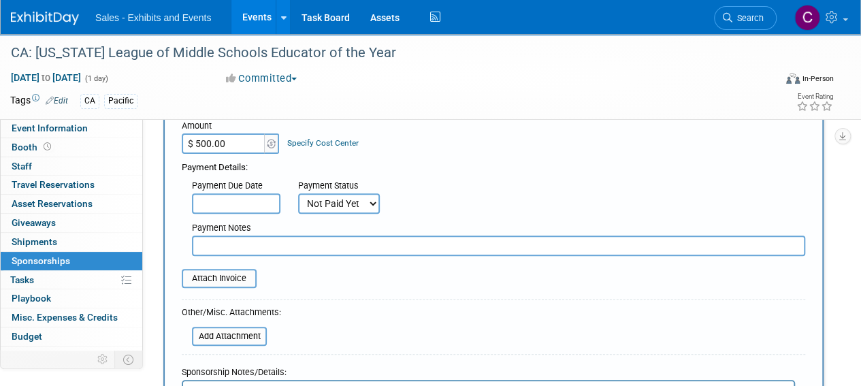
click at [259, 244] on input "text" at bounding box center [498, 246] width 613 height 20
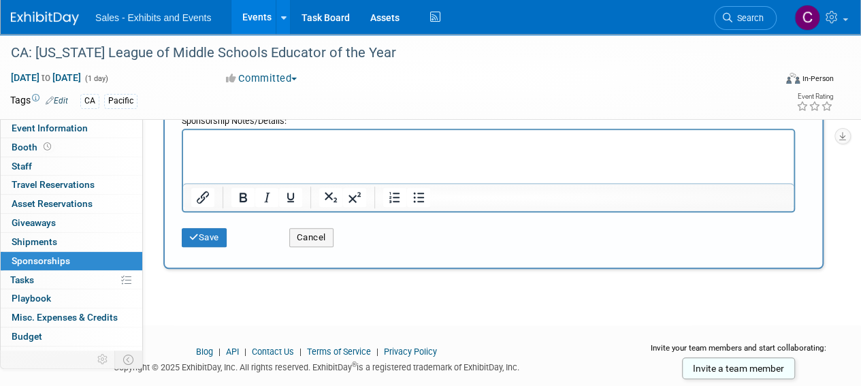
scroll to position [310, 0]
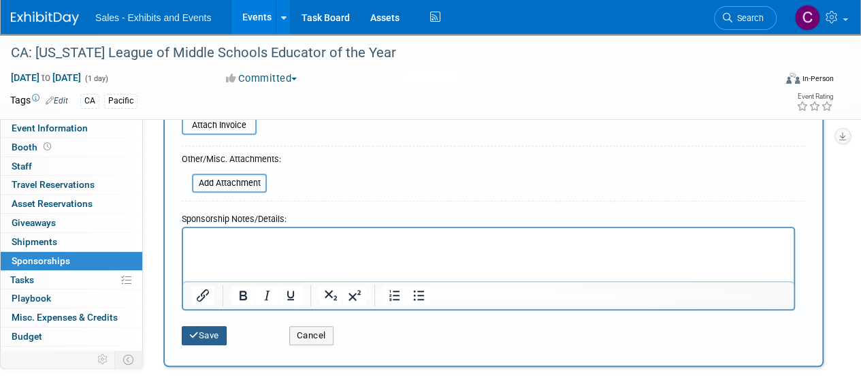
type input "w9 to purchasing 092325"
click at [203, 331] on button "Save" at bounding box center [204, 335] width 45 height 19
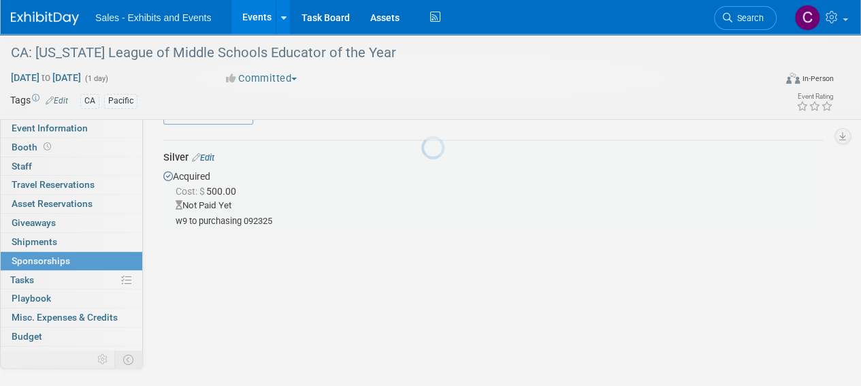
scroll to position [29, 0]
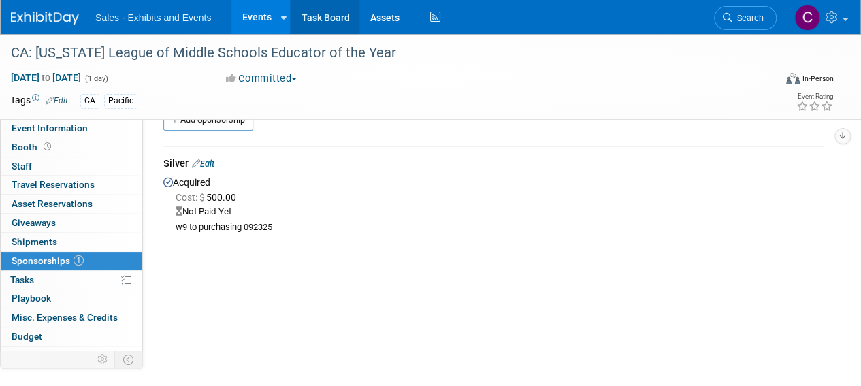
click at [334, 22] on link "Task Board" at bounding box center [325, 17] width 69 height 34
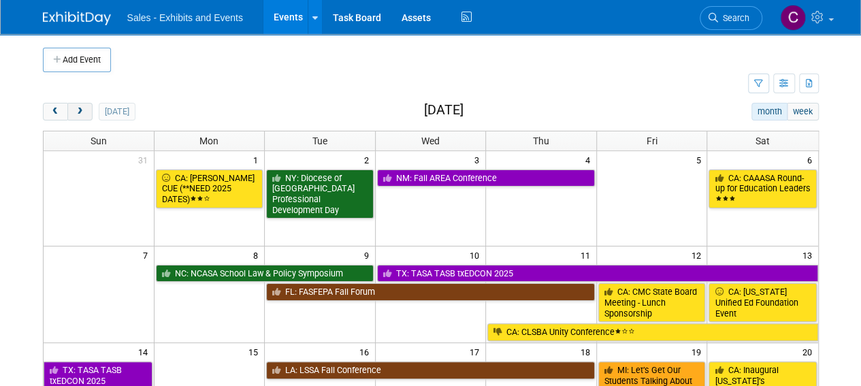
click at [79, 114] on span "next" at bounding box center [80, 112] width 10 height 9
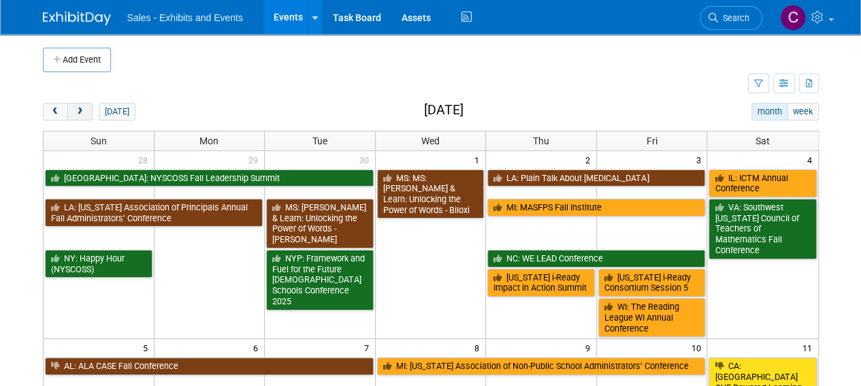
click at [85, 111] on button "next" at bounding box center [79, 112] width 25 height 18
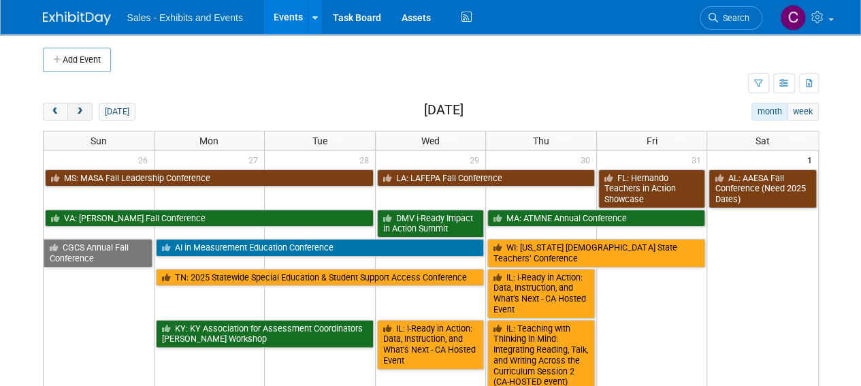
click at [85, 111] on button "next" at bounding box center [79, 112] width 25 height 18
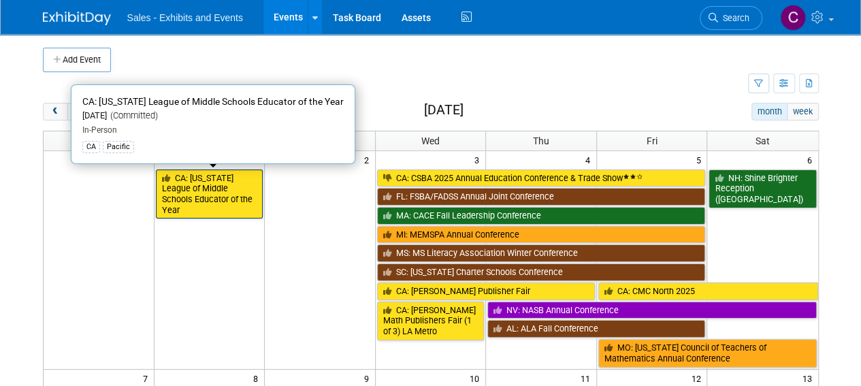
click at [182, 183] on link "CA: [US_STATE] League of Middle Schools Educator of the Year" at bounding box center [210, 195] width 108 height 50
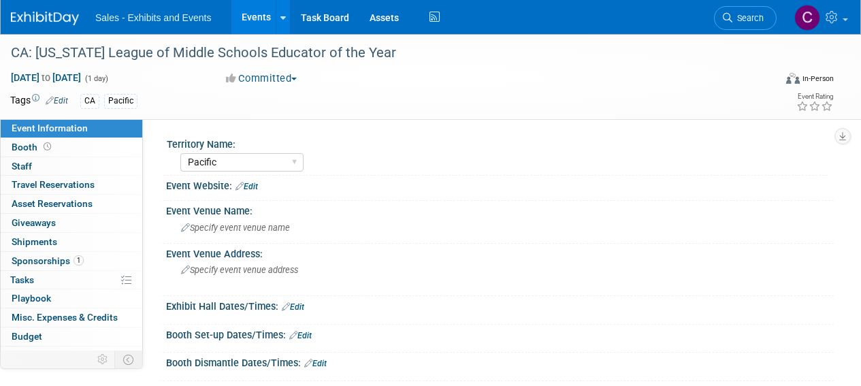
select select "Pacific"
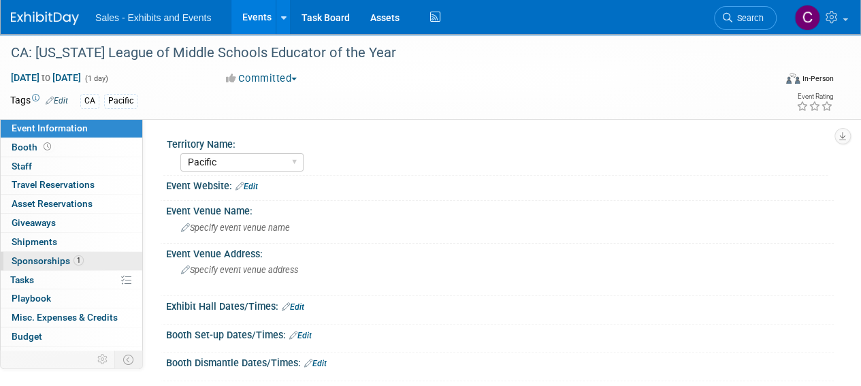
click at [34, 256] on span "Sponsorships 1" at bounding box center [48, 260] width 72 height 11
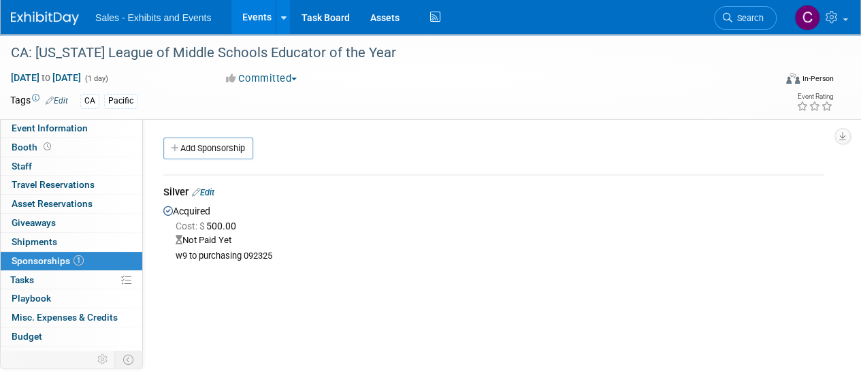
click at [208, 197] on link "Edit" at bounding box center [203, 192] width 22 height 10
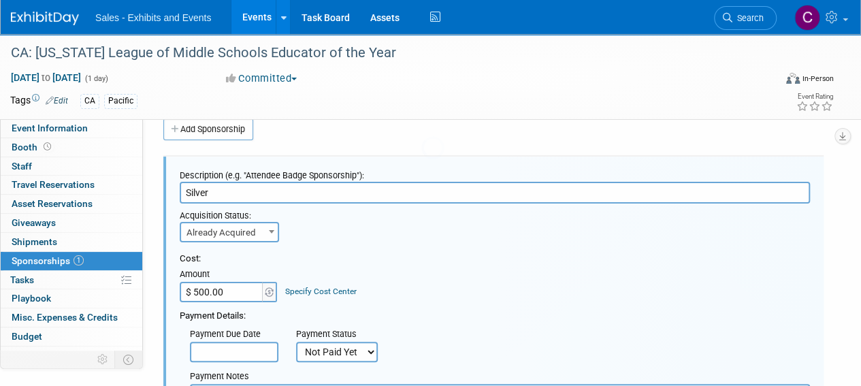
scroll to position [20, 0]
click at [341, 348] on select "Not Paid Yet Partially Paid Paid in Full" at bounding box center [337, 351] width 82 height 20
select select "1"
click at [296, 341] on select "Not Paid Yet Partially Paid Paid in Full" at bounding box center [337, 351] width 82 height 20
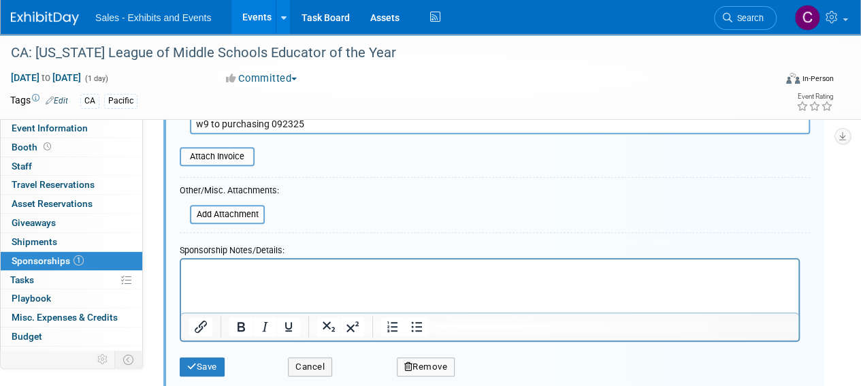
scroll to position [245, 0]
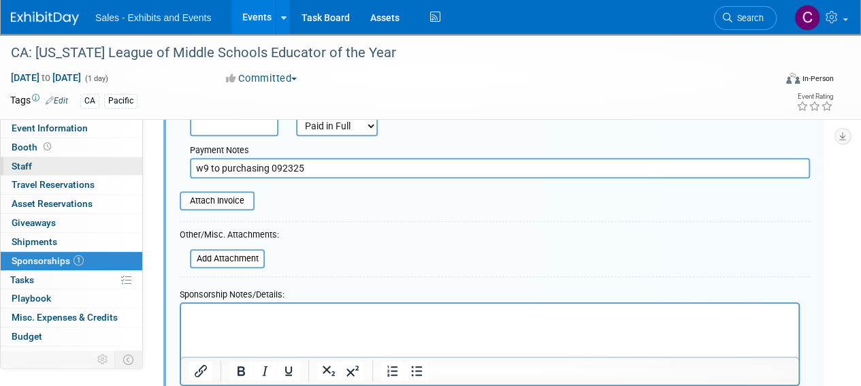
drag, startPoint x: 268, startPoint y: 166, endPoint x: 51, endPoint y: 166, distance: 216.5
click at [51, 166] on div "Event Information Event Info Booth Booth 0 Staff 0 Staff 0 Travel Reservations …" at bounding box center [430, 112] width 861 height 647
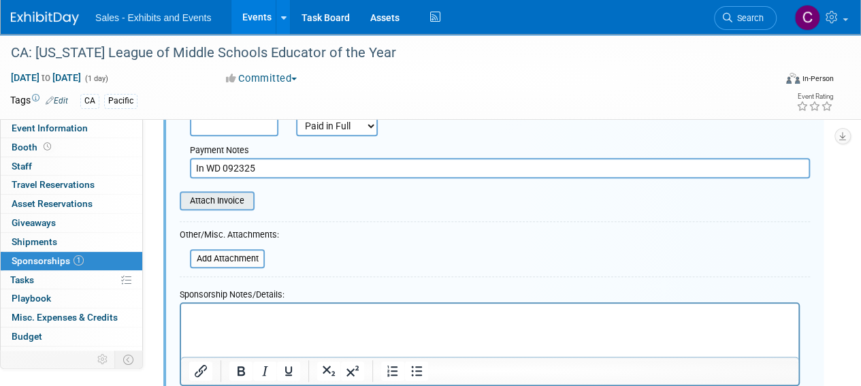
type input "In WD 092325"
click at [253, 201] on input "file" at bounding box center [172, 201] width 162 height 16
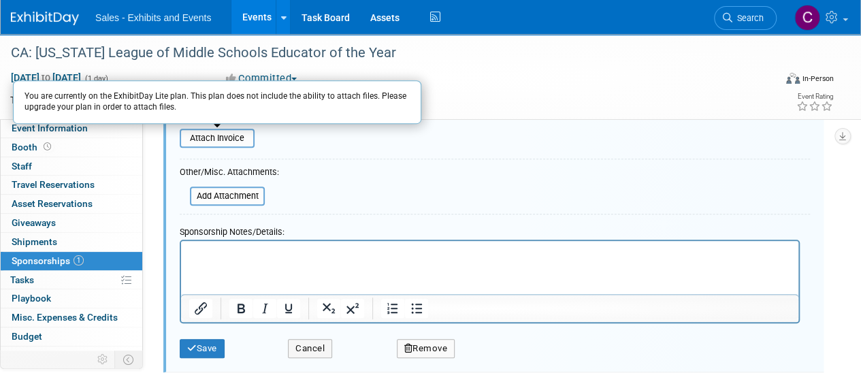
scroll to position [329, 0]
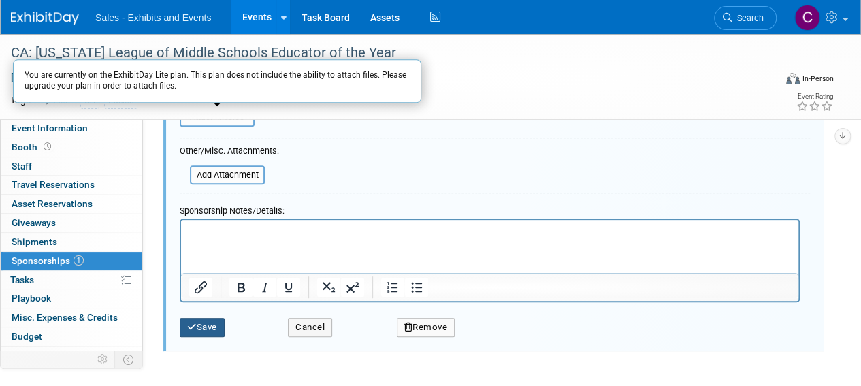
click at [200, 329] on button "Save" at bounding box center [202, 327] width 45 height 19
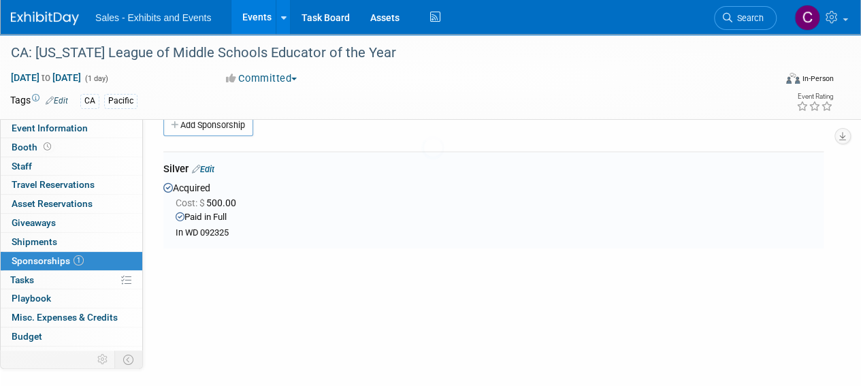
scroll to position [20, 0]
click at [263, 19] on link "Events" at bounding box center [256, 17] width 50 height 34
